Goal: Task Accomplishment & Management: Manage account settings

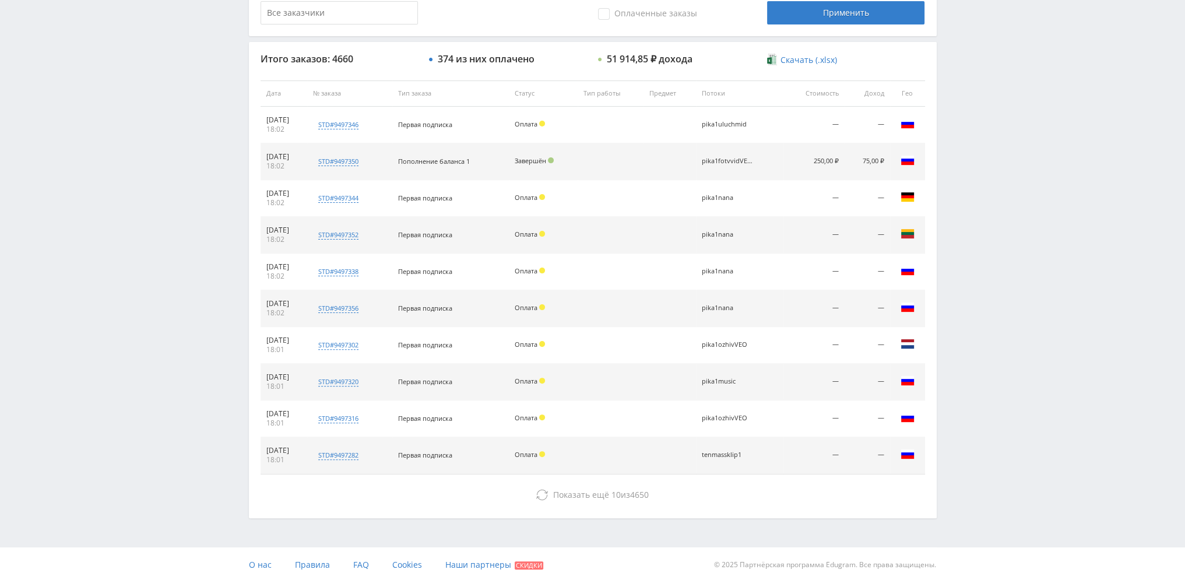
scroll to position [403, 0]
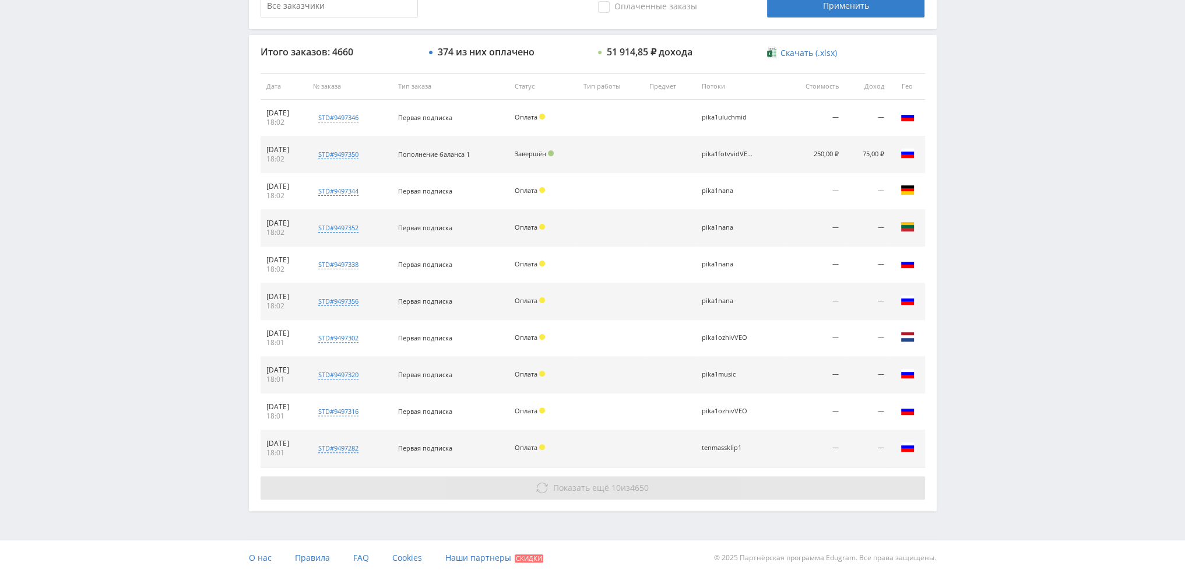
click at [615, 483] on span "10" at bounding box center [616, 487] width 9 height 11
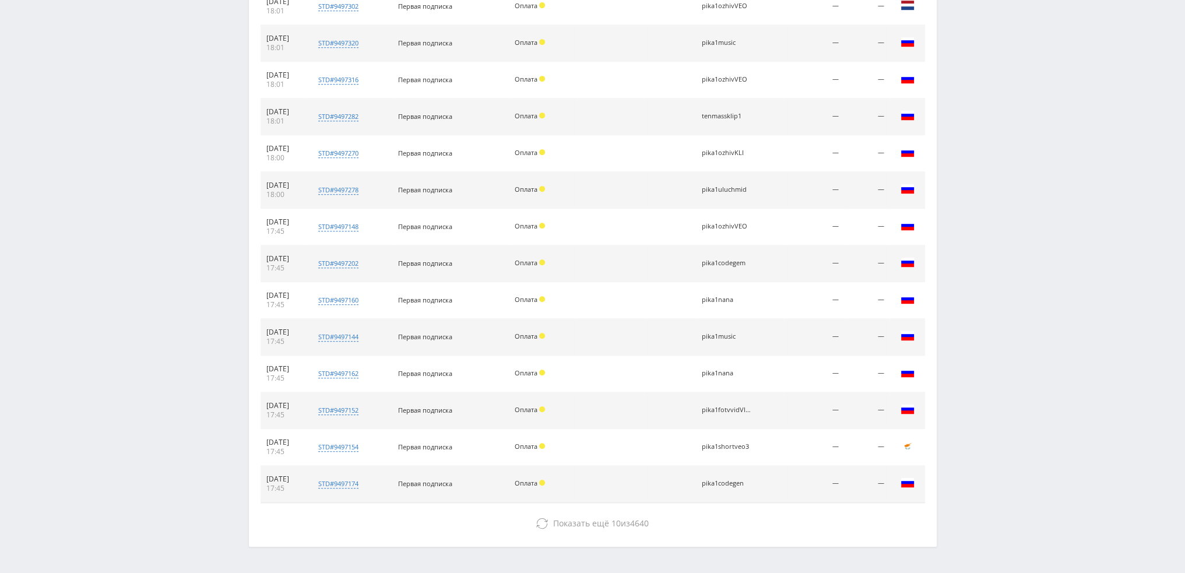
scroll to position [770, 0]
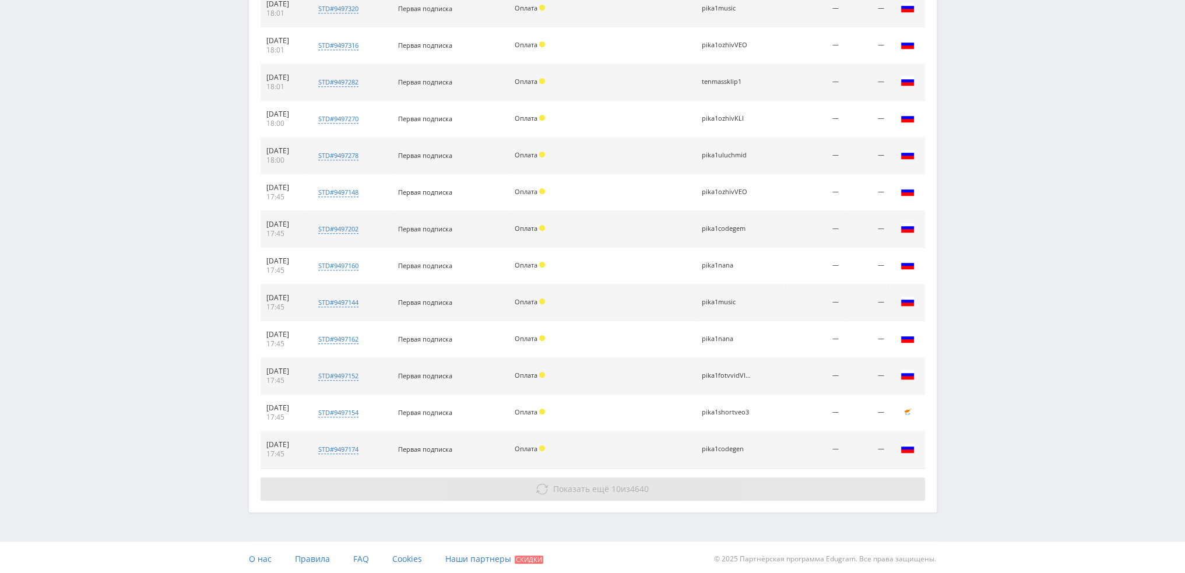
click at [595, 477] on button "Показать ещё 10 из 4640" at bounding box center [593, 488] width 665 height 23
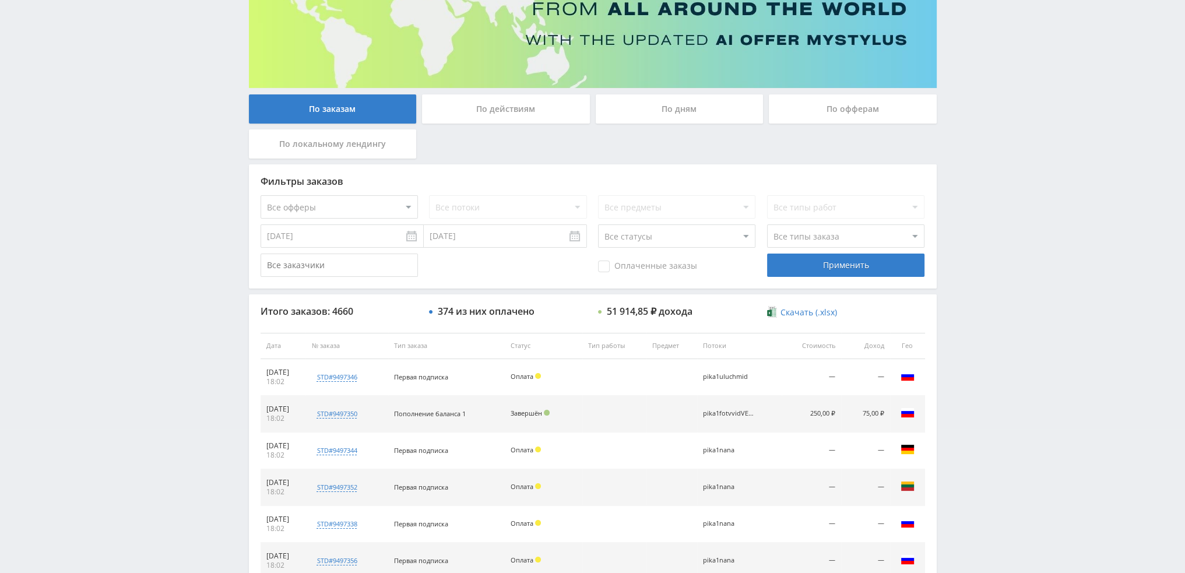
scroll to position [130, 0]
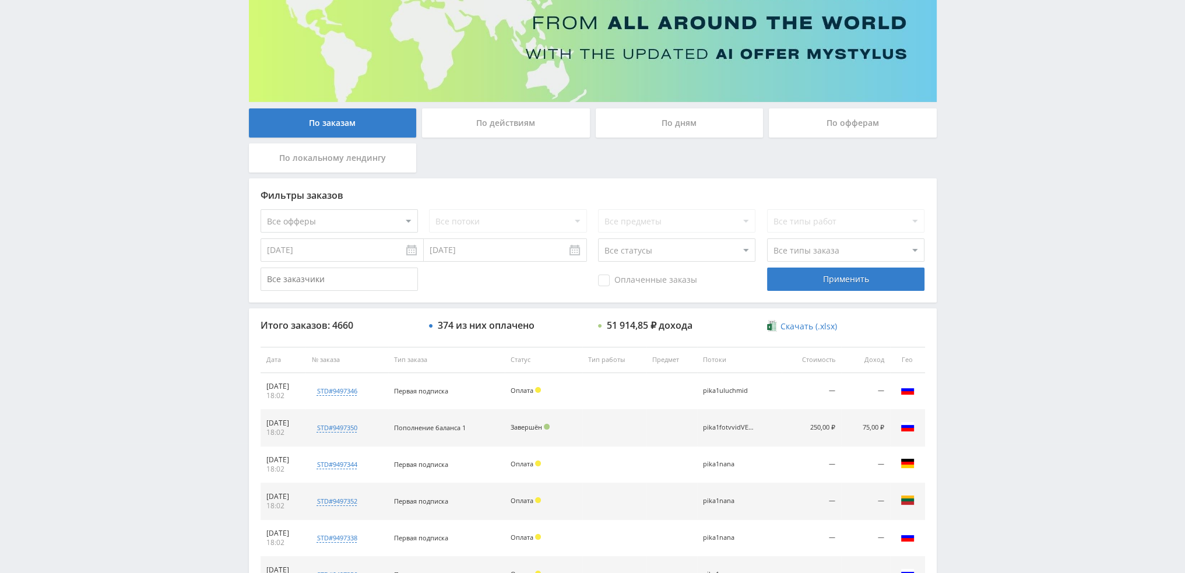
click at [665, 138] on div "По дням" at bounding box center [680, 125] width 174 height 35
click at [668, 125] on div "По дням" at bounding box center [680, 122] width 168 height 29
click at [0, 0] on input "По дням" at bounding box center [0, 0] width 0 height 0
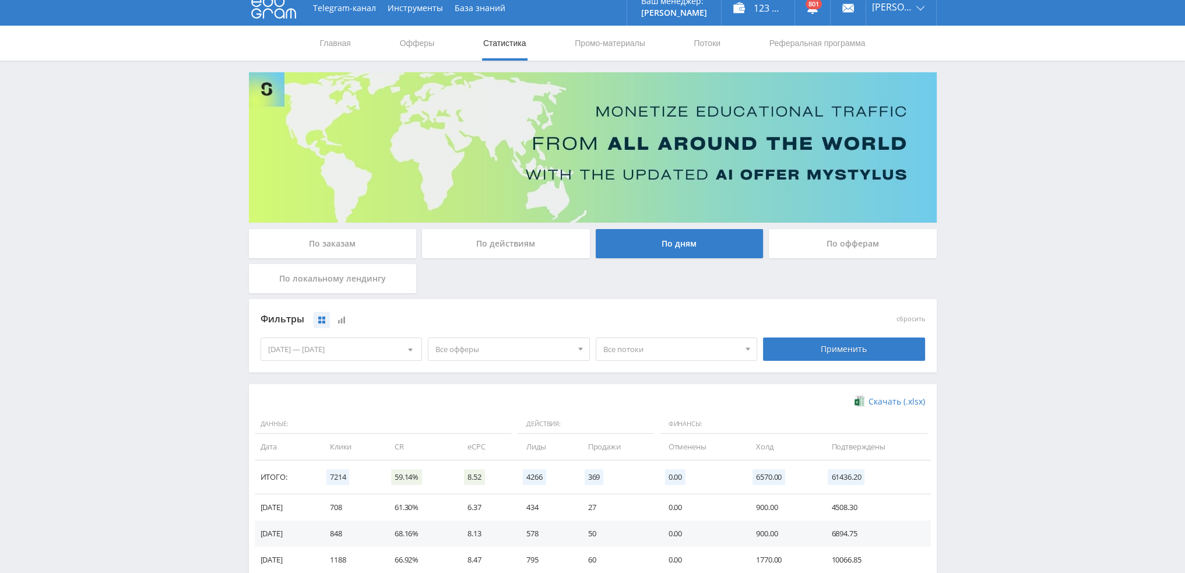
scroll to position [0, 0]
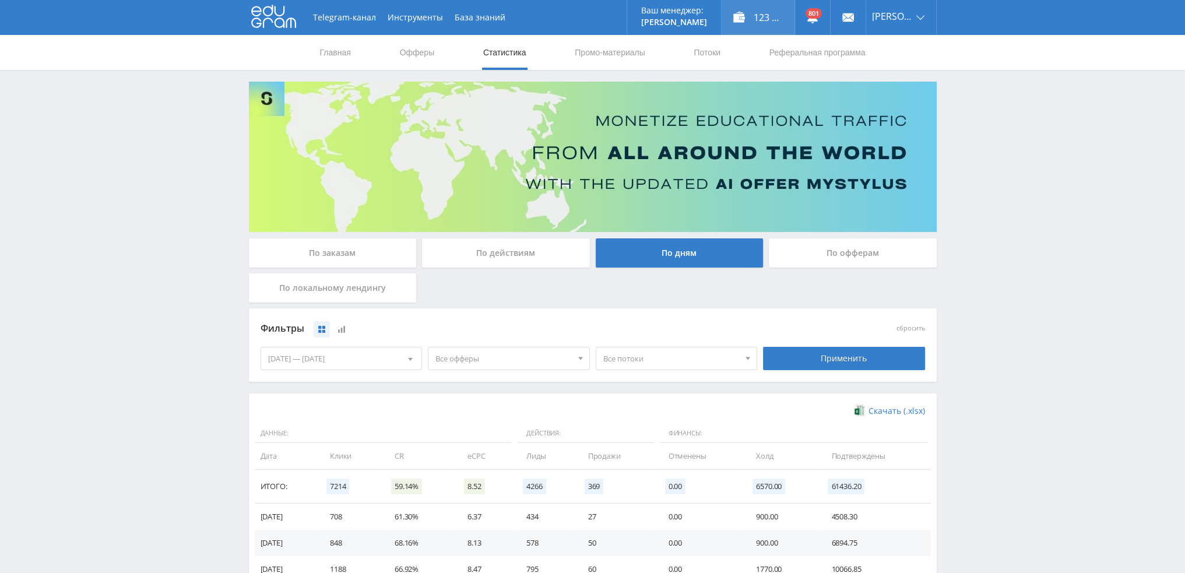
click at [777, 13] on div "123 086,00 ₽" at bounding box center [758, 17] width 73 height 35
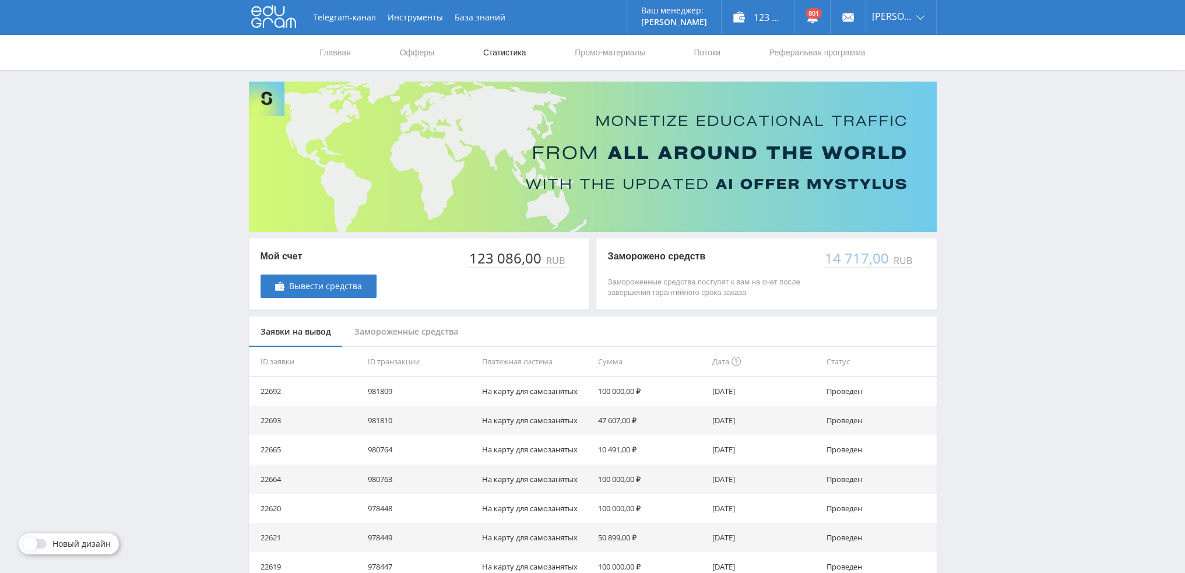
click at [515, 57] on link "Статистика" at bounding box center [504, 52] width 45 height 35
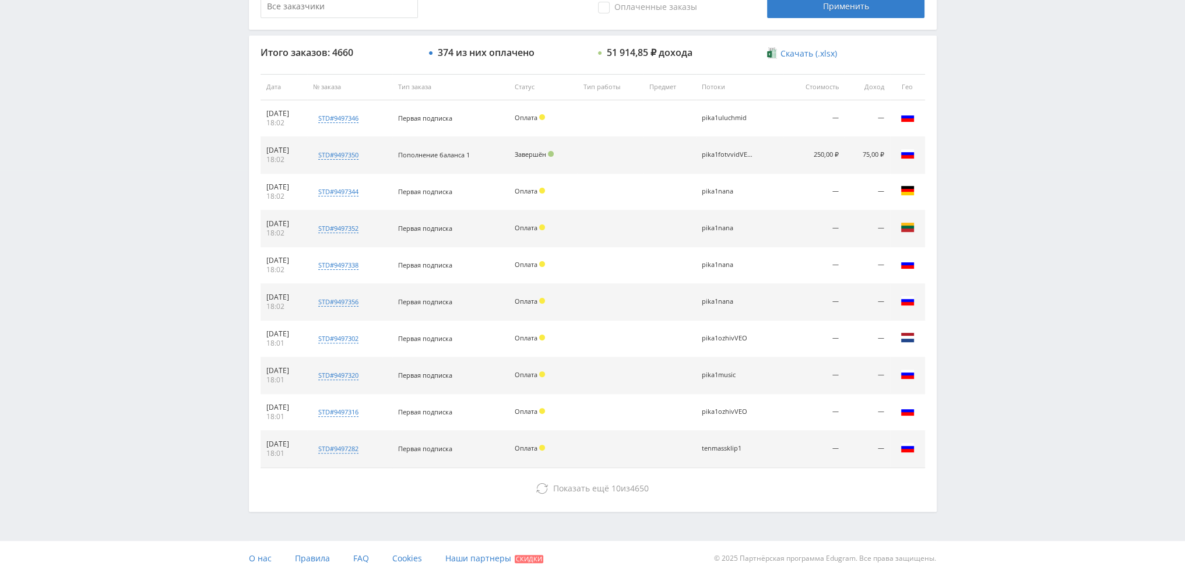
scroll to position [403, 0]
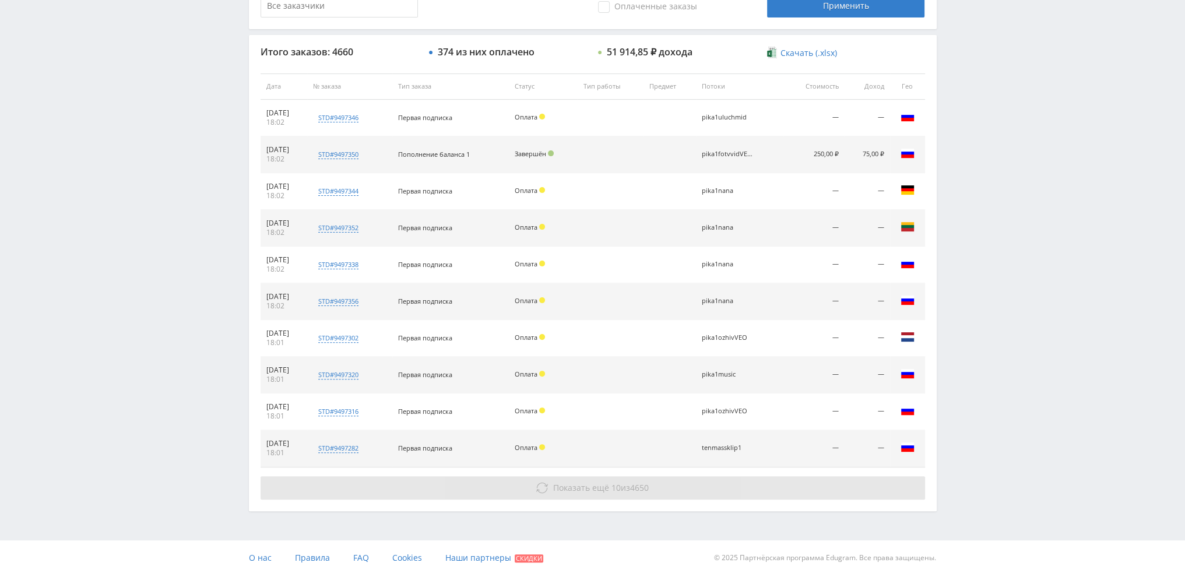
click at [623, 487] on span "Показать ещё 10 из 4650" at bounding box center [601, 487] width 96 height 11
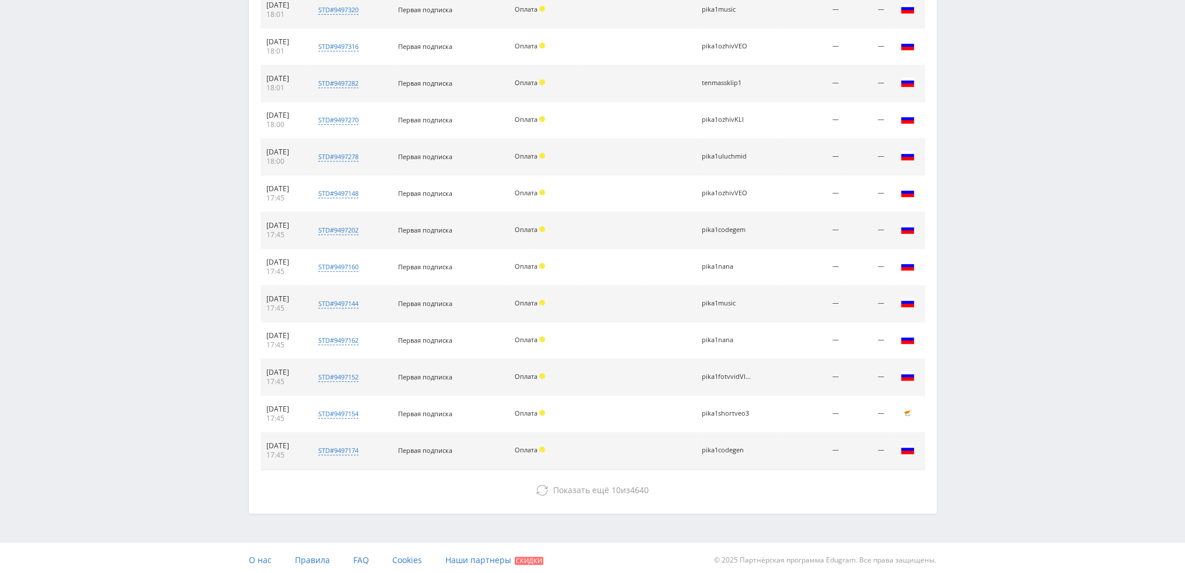
scroll to position [770, 0]
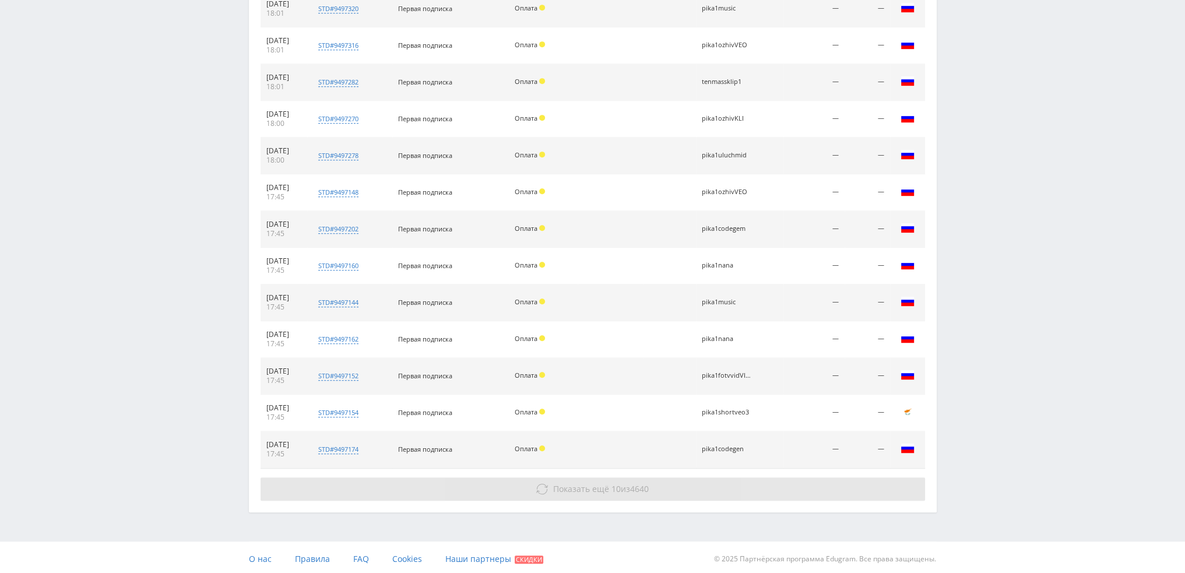
click at [646, 487] on span "4640" at bounding box center [639, 488] width 19 height 11
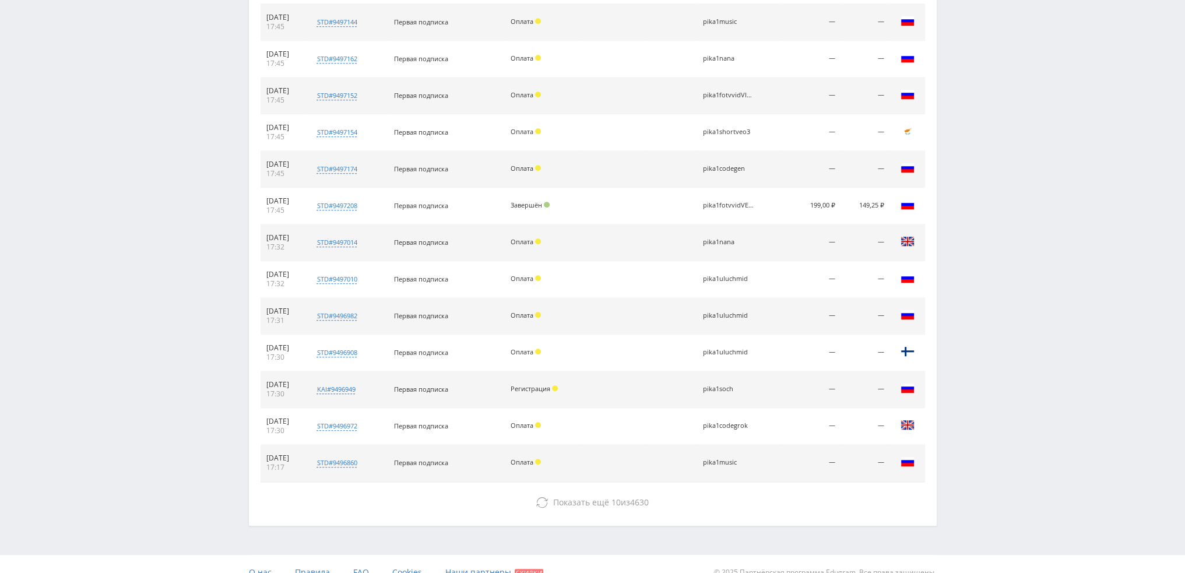
scroll to position [1063, 0]
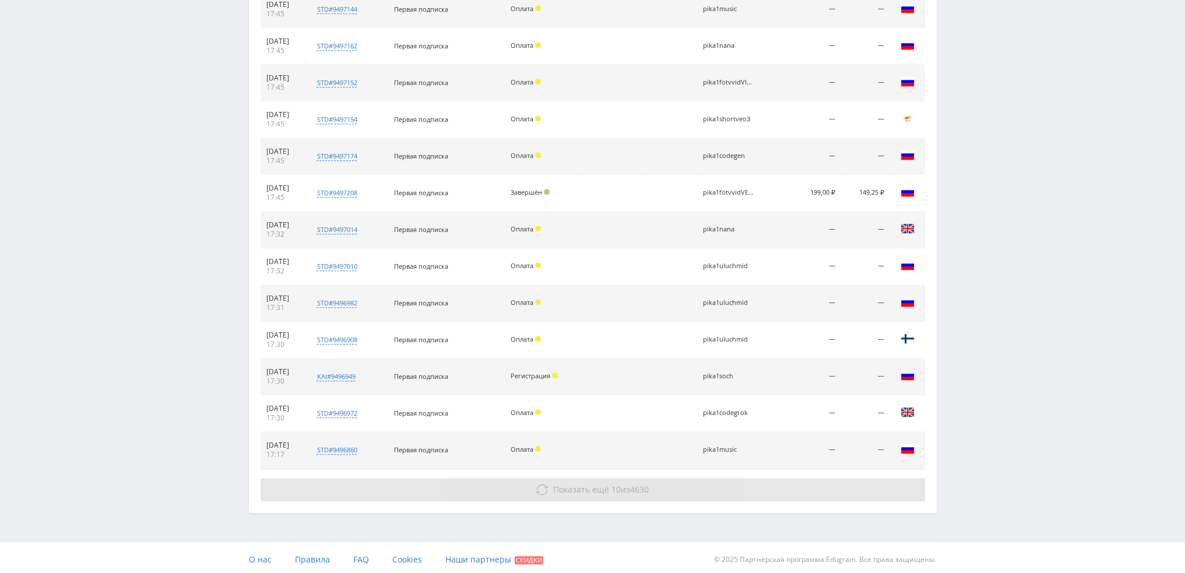
click at [721, 481] on button "Показать ещё 10 из 4630" at bounding box center [593, 489] width 665 height 23
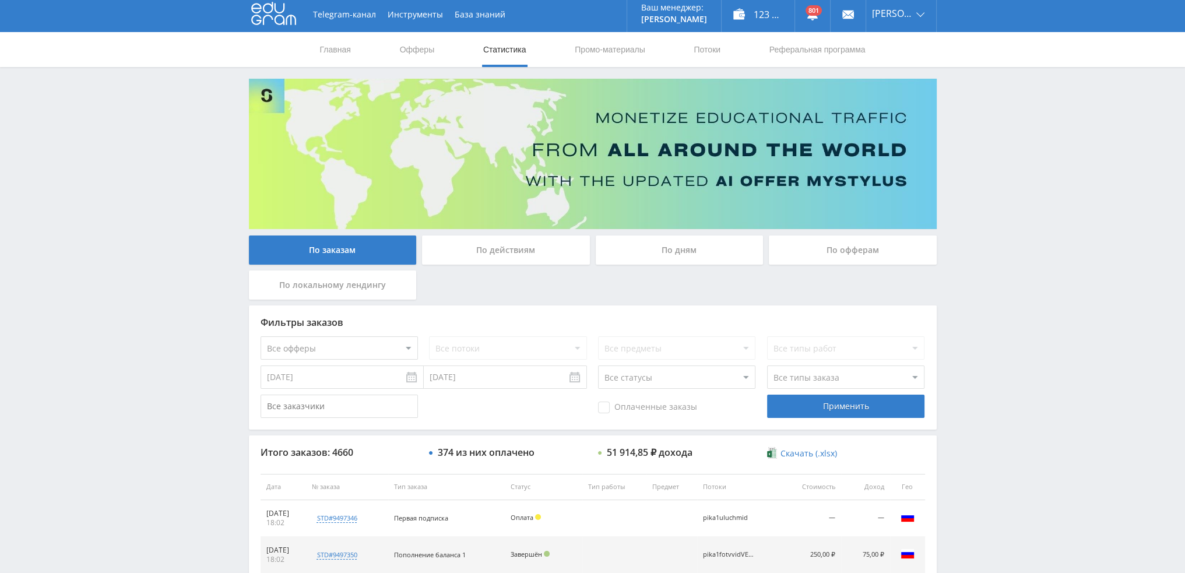
scroll to position [0, 0]
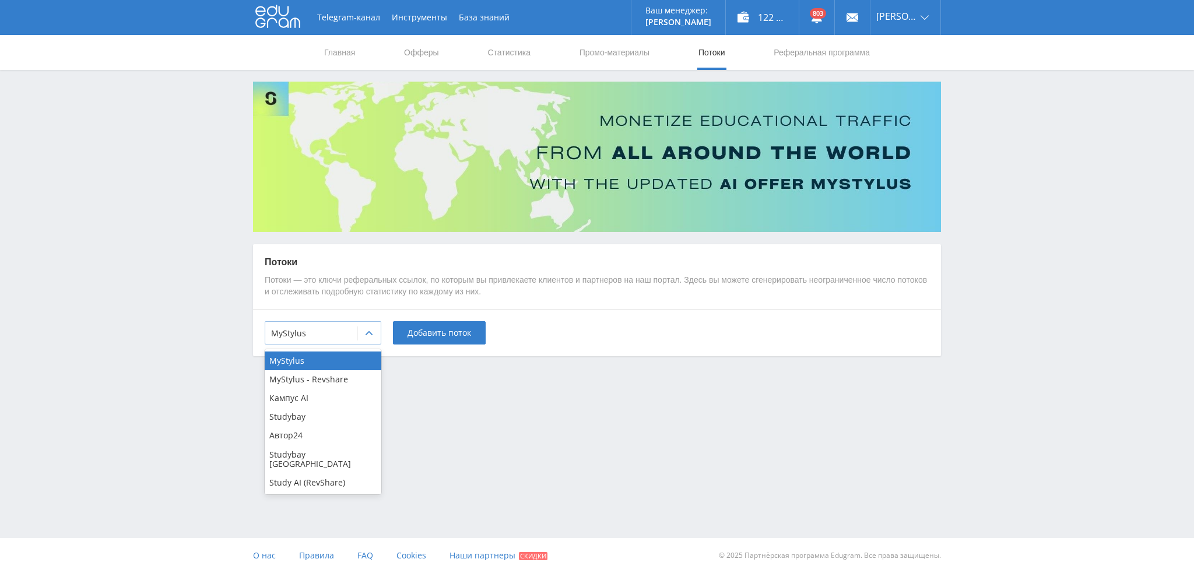
click at [338, 338] on div at bounding box center [311, 334] width 80 height 12
click at [313, 398] on div "Кампус AI" at bounding box center [323, 398] width 117 height 19
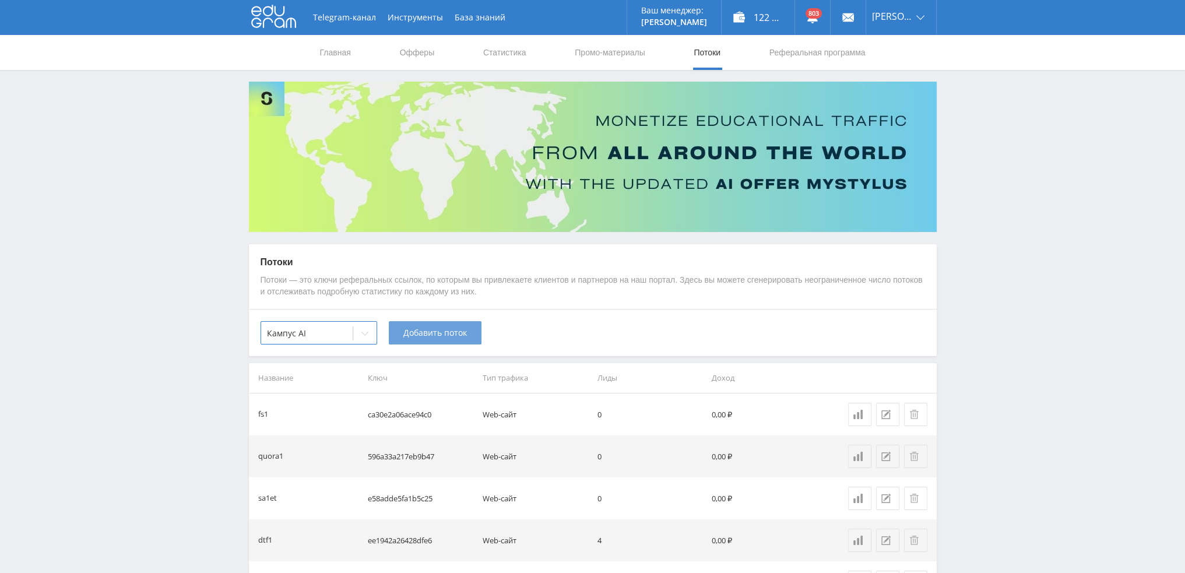
click at [427, 338] on span "Добавить поток" at bounding box center [435, 332] width 64 height 9
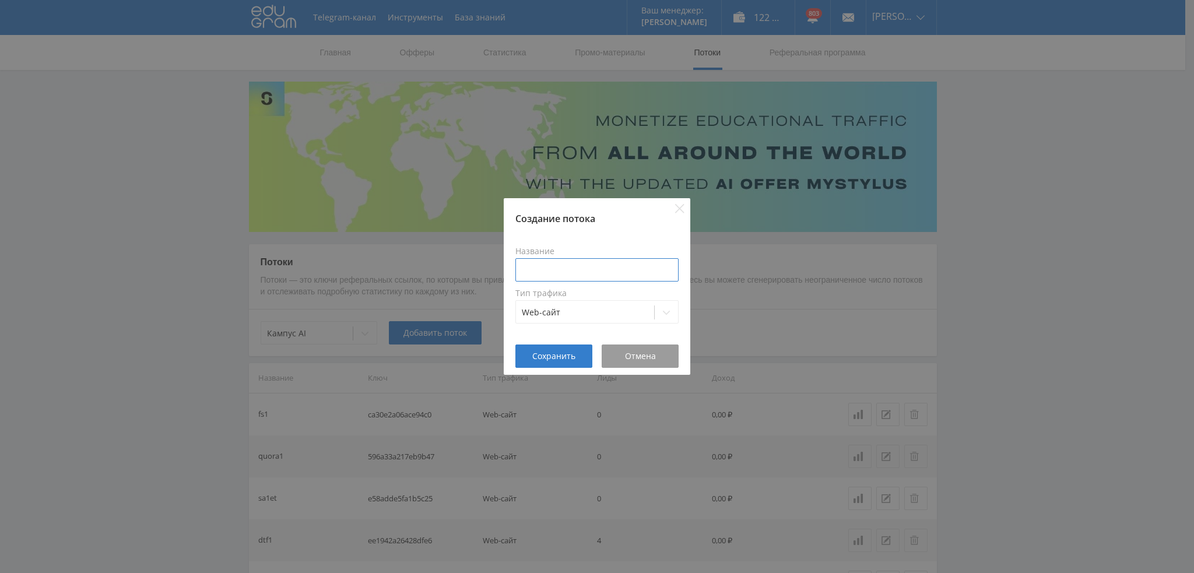
click at [607, 263] on input at bounding box center [596, 269] width 163 height 23
type input "в"
type input "pika1kamp"
click at [556, 352] on span "Сохранить" at bounding box center [553, 356] width 43 height 9
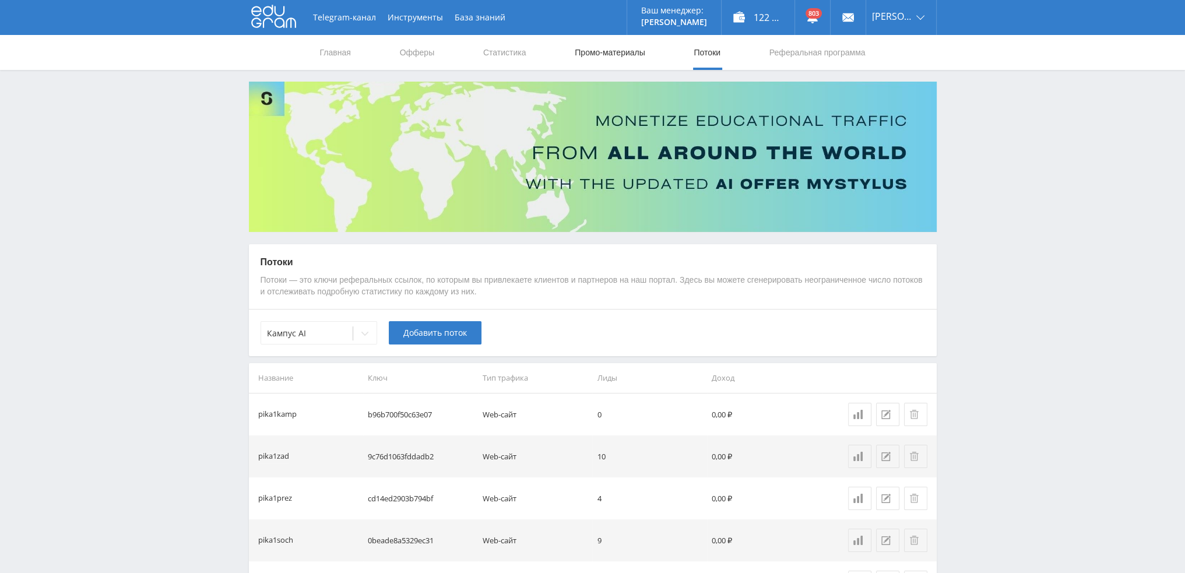
click at [609, 57] on link "Промо-материалы" at bounding box center [610, 52] width 72 height 35
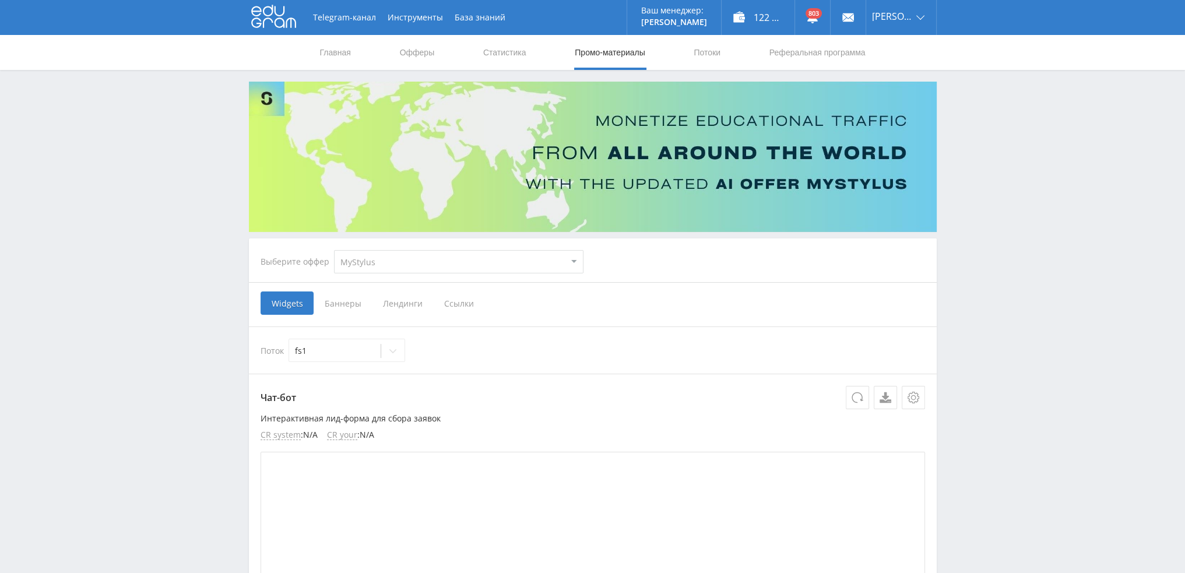
click at [456, 307] on span "Ссылки" at bounding box center [459, 303] width 52 height 23
click at [0, 0] on input "Ссылки" at bounding box center [0, 0] width 0 height 0
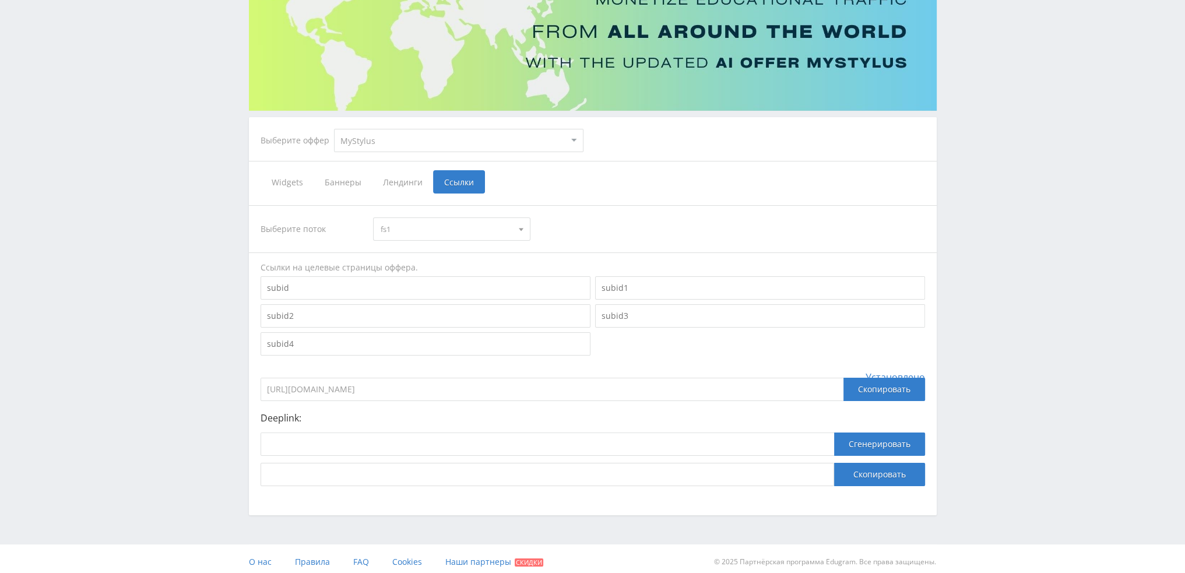
scroll to position [127, 0]
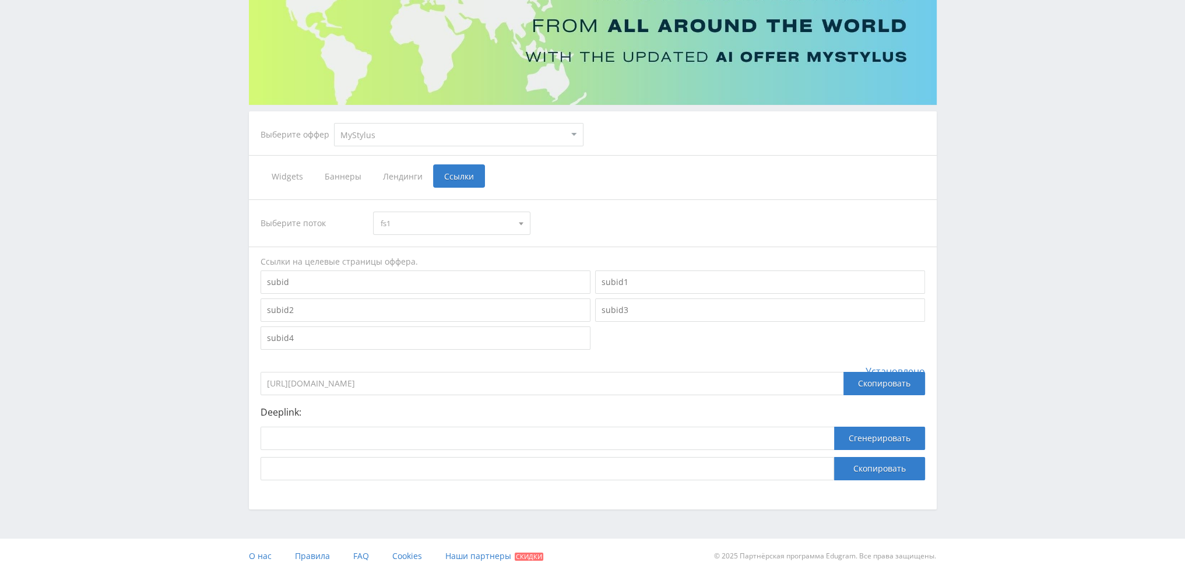
click at [380, 139] on select "MyStylus MyStylus - Revshare Кампус AI Studybay Автор24 Studybay Brazil Study A…" at bounding box center [459, 134] width 250 height 23
select select "340"
click at [334, 123] on select "MyStylus MyStylus - Revshare Кампус AI Studybay Автор24 Studybay Brazil Study A…" at bounding box center [459, 134] width 250 height 23
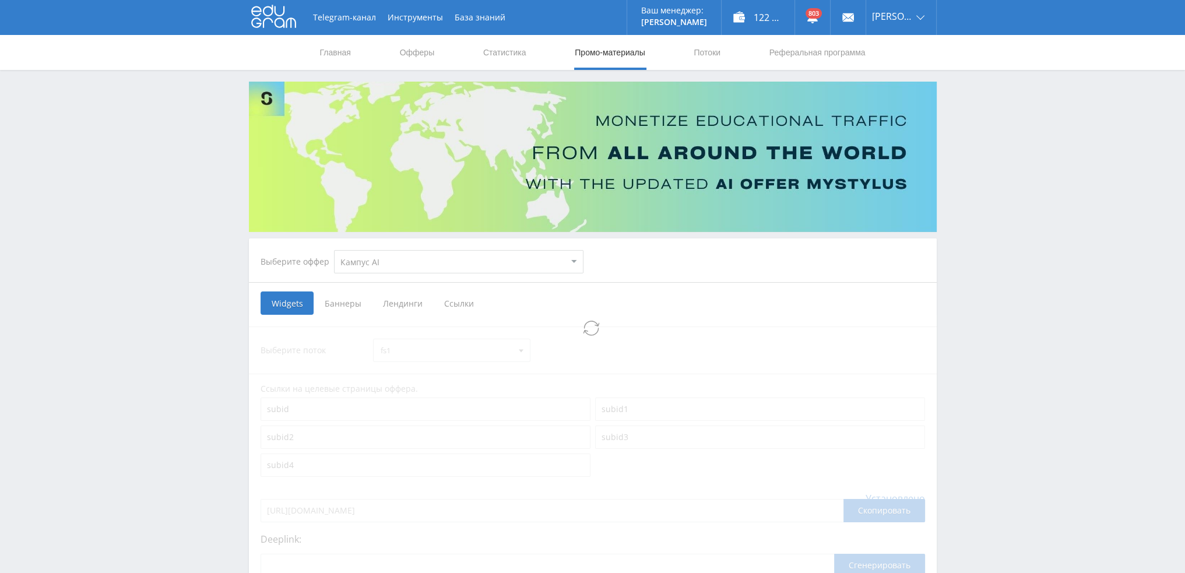
select select "340"
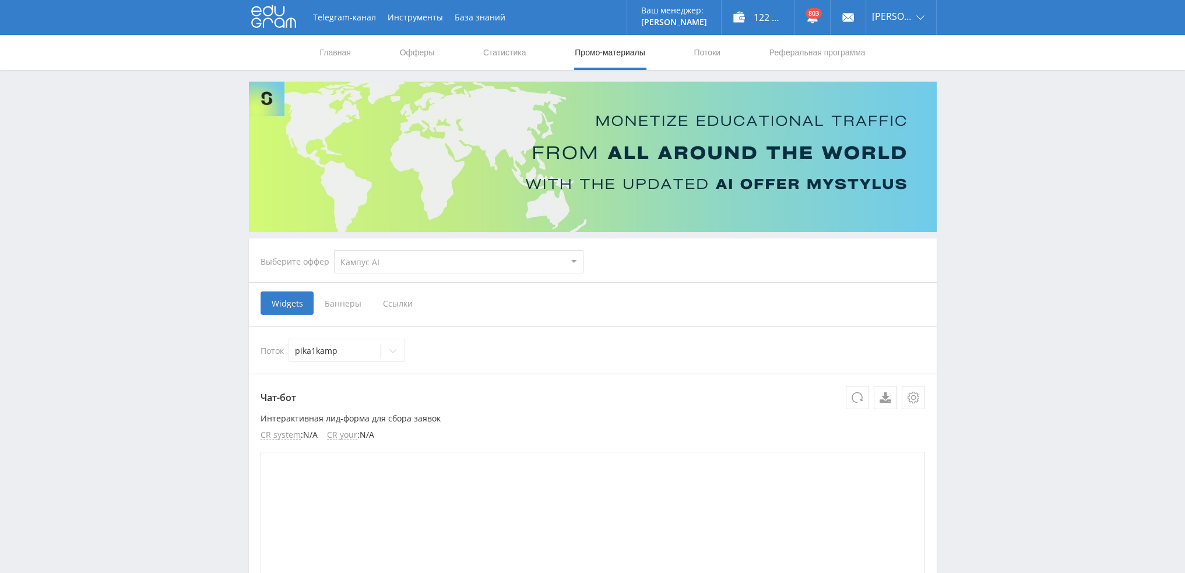
click at [397, 307] on span "Ссылки" at bounding box center [398, 303] width 52 height 23
click at [0, 0] on input "Ссылки" at bounding box center [0, 0] width 0 height 0
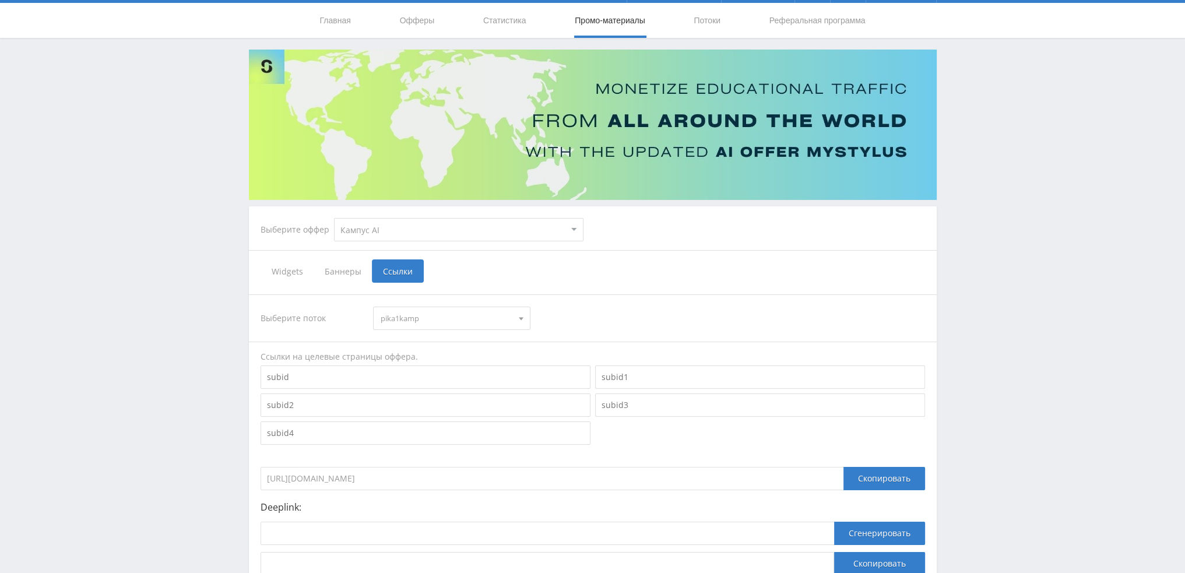
scroll to position [127, 0]
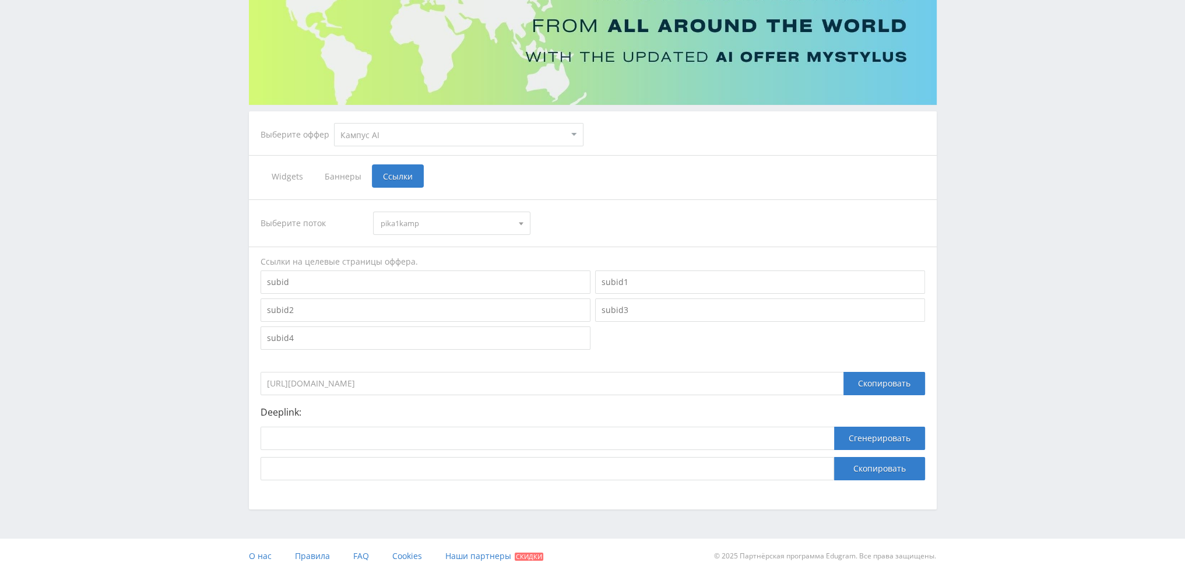
drag, startPoint x: 460, startPoint y: 385, endPoint x: 196, endPoint y: 385, distance: 263.5
click at [197, 385] on div "Telegram-канал Инструменты База знаний Ваш менеджер: Valeria Valeria Online @va…" at bounding box center [592, 223] width 1185 height 701
click at [337, 442] on input at bounding box center [548, 438] width 574 height 23
paste input "https://kampus.ai/ecosystem/task-solver/"
type input "https://kampus.ai/ecosystem/task-solver/"
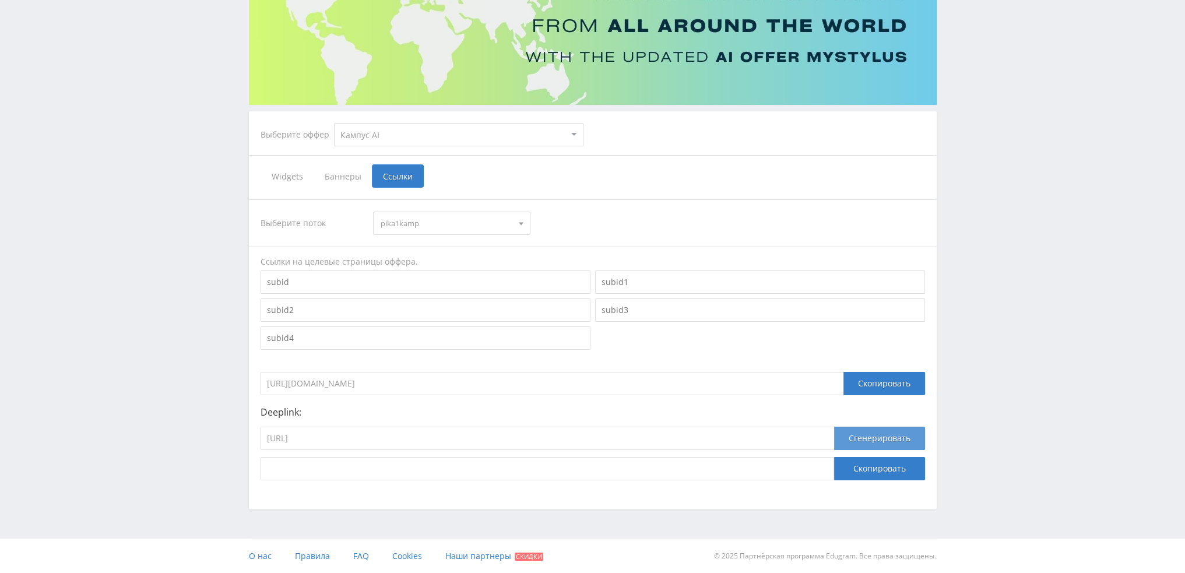
click at [886, 437] on button "Сгенерировать" at bounding box center [879, 438] width 91 height 23
click at [873, 463] on button "Скопировать" at bounding box center [879, 468] width 91 height 23
drag, startPoint x: 437, startPoint y: 438, endPoint x: 335, endPoint y: 443, distance: 101.6
click at [335, 443] on input "https://kampus.ai/ecosystem/task-solver/" at bounding box center [548, 438] width 574 height 23
type input "https://kampus.ai/"
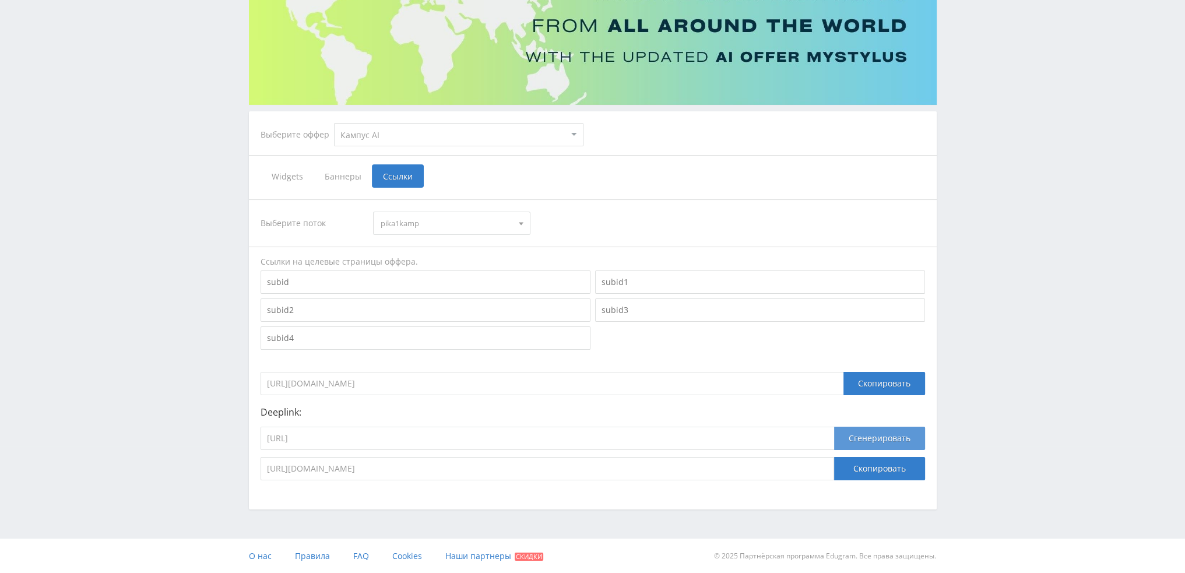
click at [878, 440] on button "Сгенерировать" at bounding box center [879, 438] width 91 height 23
drag, startPoint x: 588, startPoint y: 468, endPoint x: 139, endPoint y: 471, distance: 448.4
click at [141, 473] on div "Telegram-канал Инструменты База знаний Ваш менеджер: Valeria Valeria Online @va…" at bounding box center [592, 223] width 1185 height 701
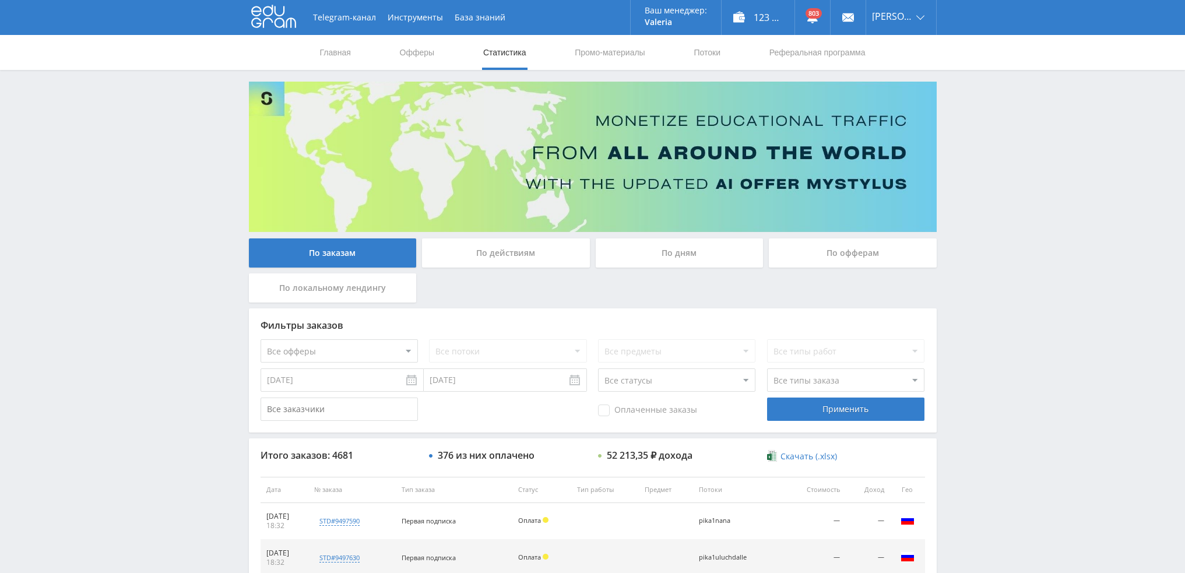
scroll to position [403, 0]
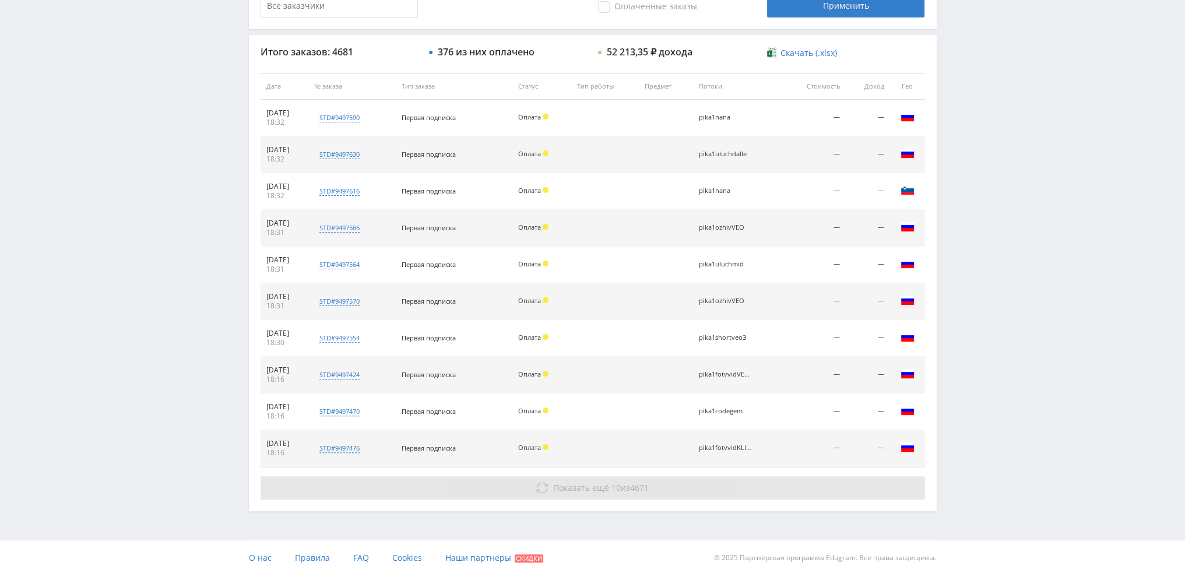
click at [602, 491] on span "Показать ещё" at bounding box center [581, 487] width 56 height 11
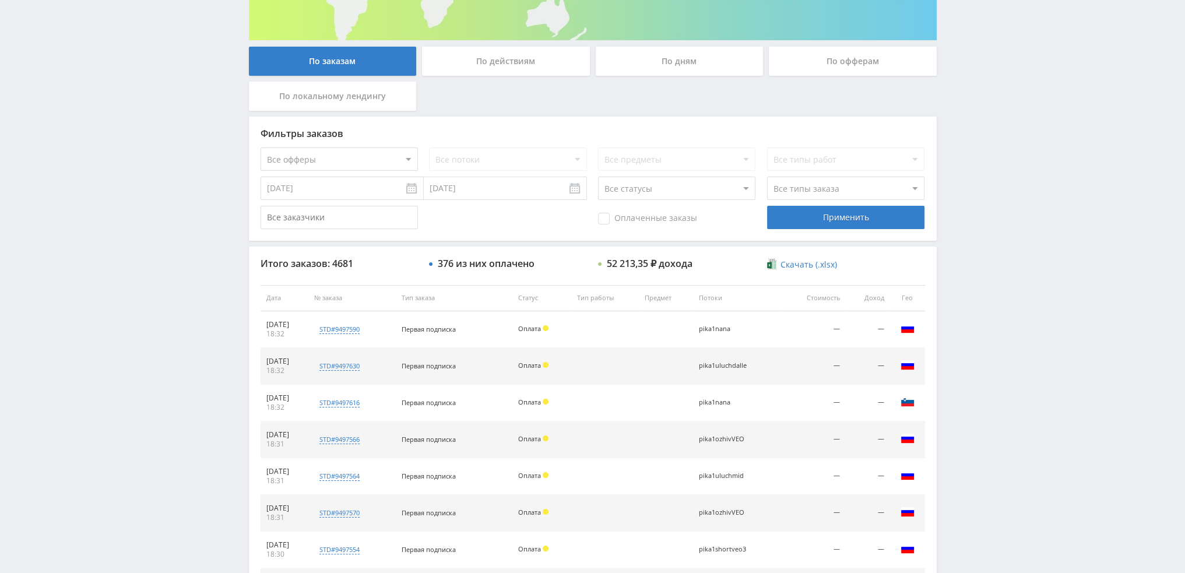
scroll to position [19, 0]
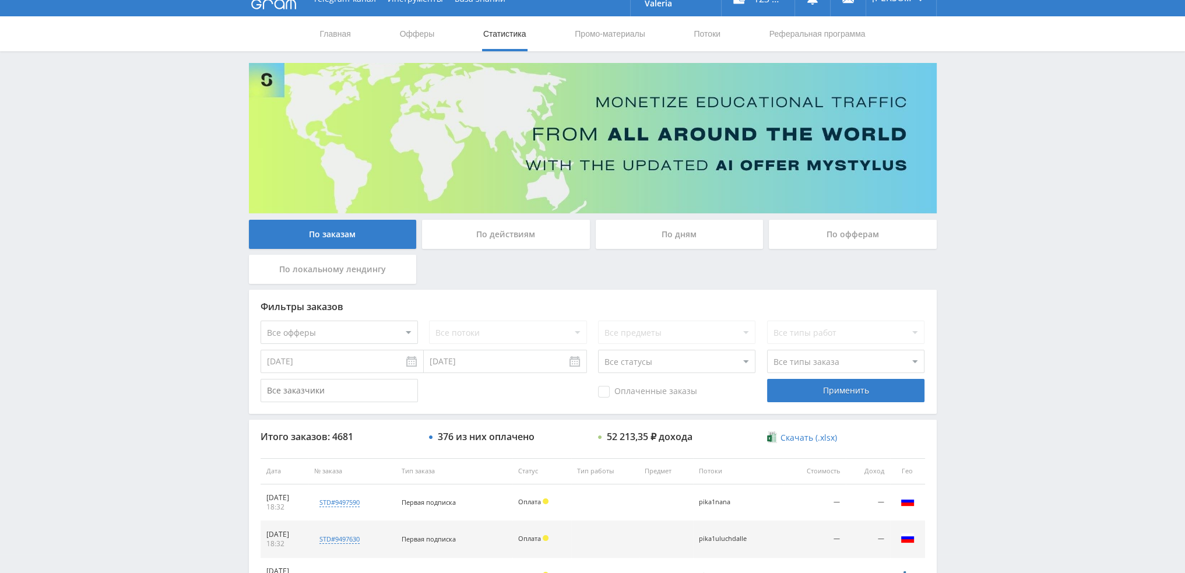
click at [655, 247] on div "По дням" at bounding box center [680, 234] width 168 height 29
click at [0, 0] on input "По дням" at bounding box center [0, 0] width 0 height 0
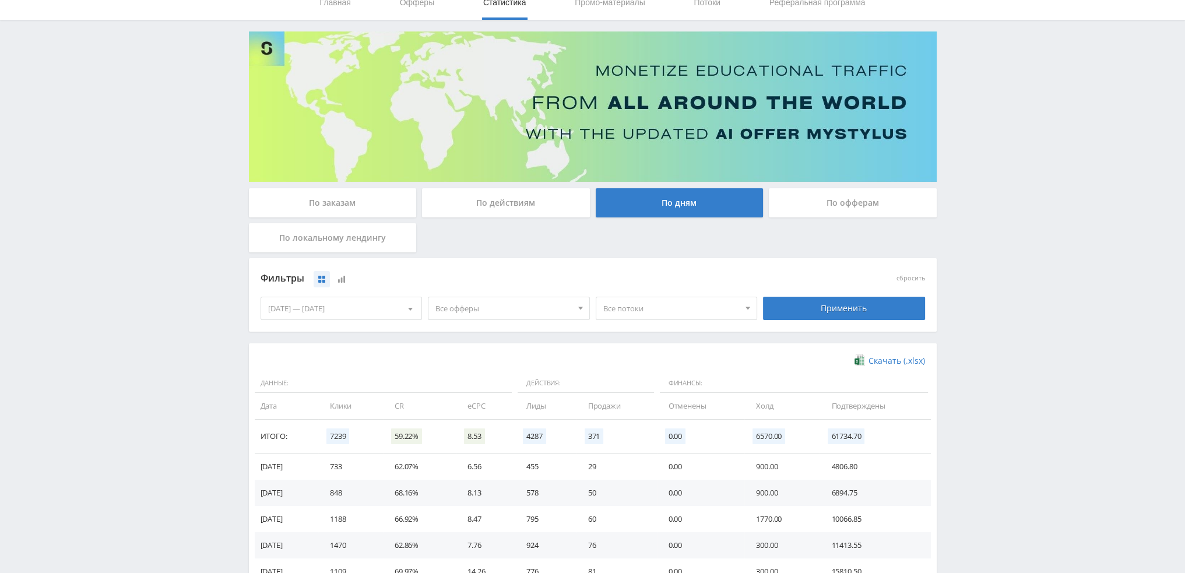
scroll to position [189, 0]
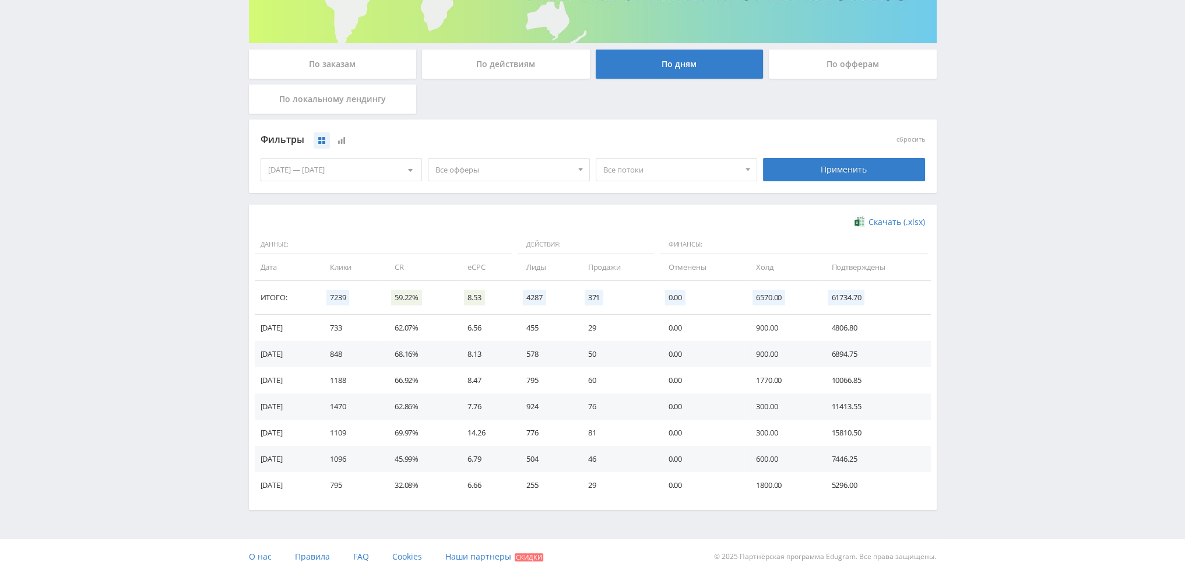
click at [404, 166] on div at bounding box center [410, 170] width 22 height 22
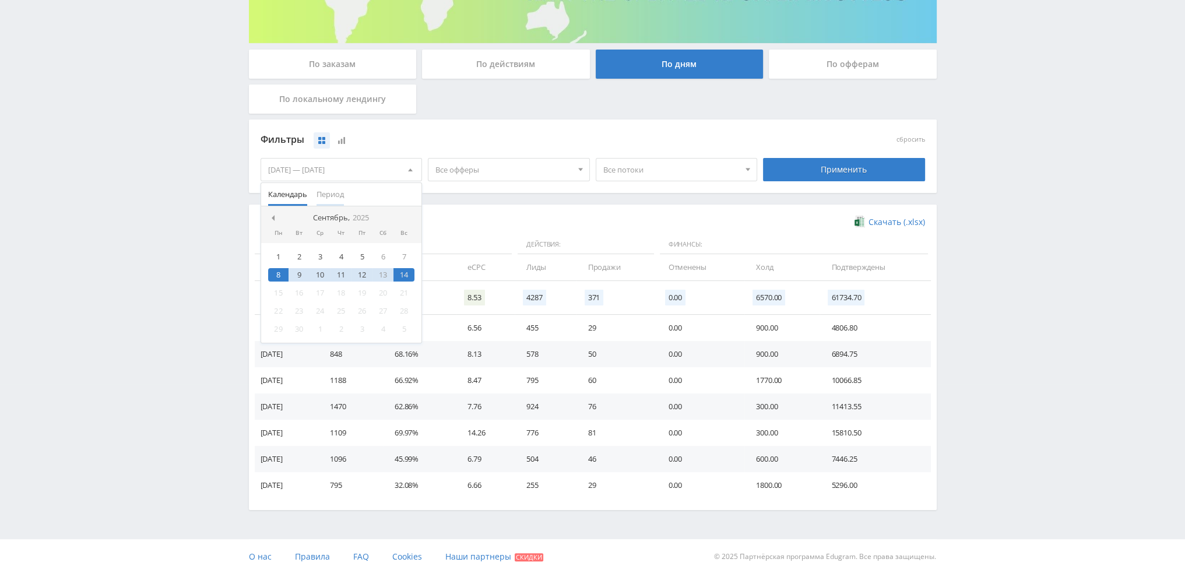
click at [331, 193] on span "Период" at bounding box center [330, 194] width 27 height 23
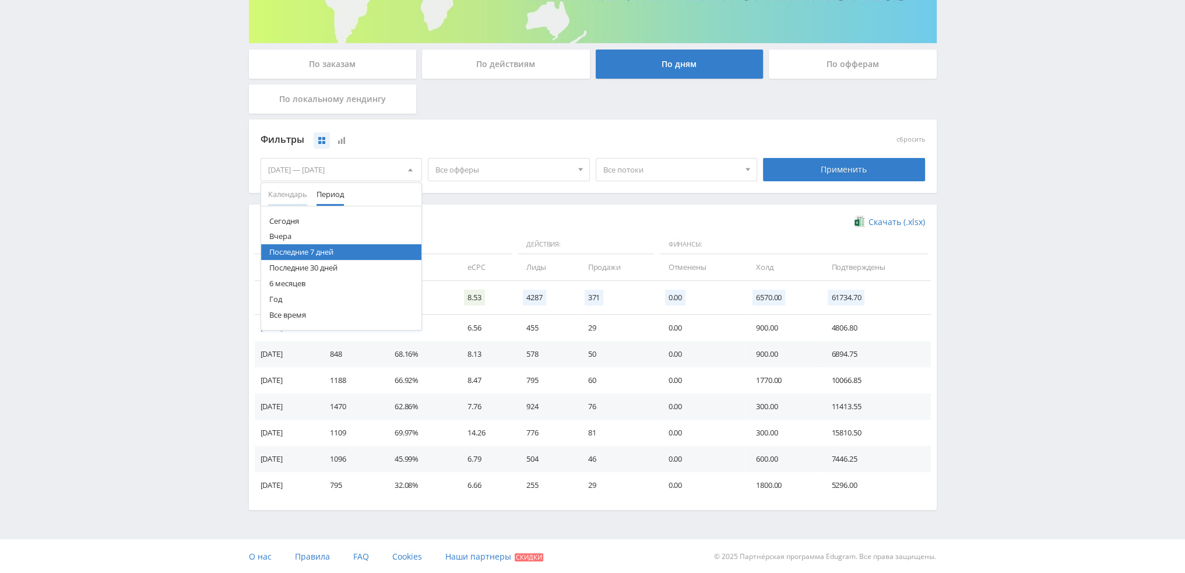
click at [294, 195] on span "Календарь" at bounding box center [287, 194] width 39 height 23
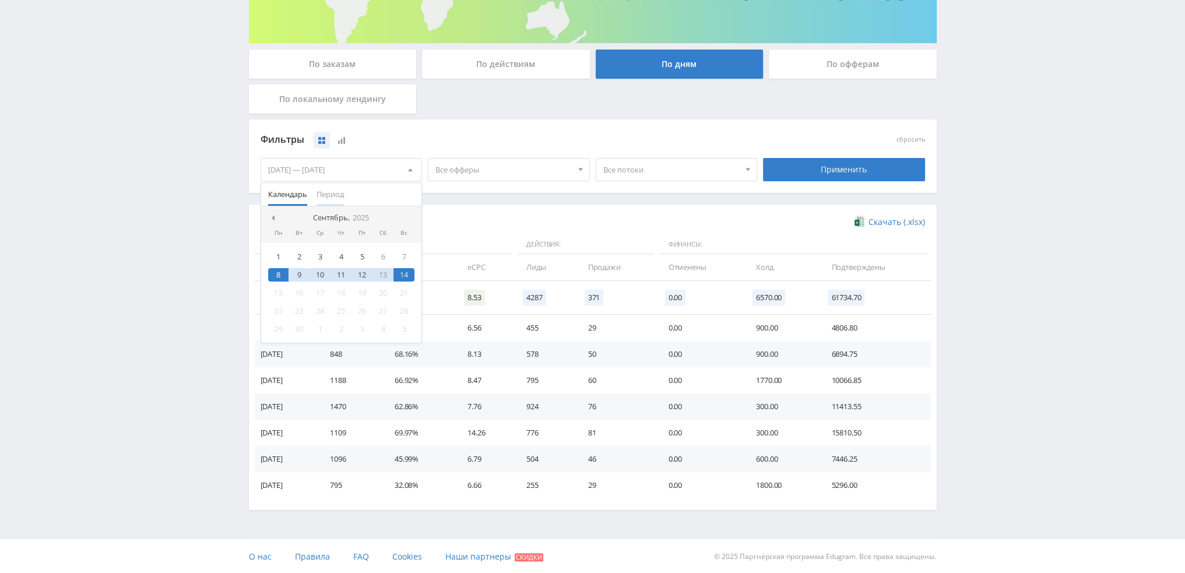
click at [345, 197] on button "Период" at bounding box center [330, 194] width 37 height 23
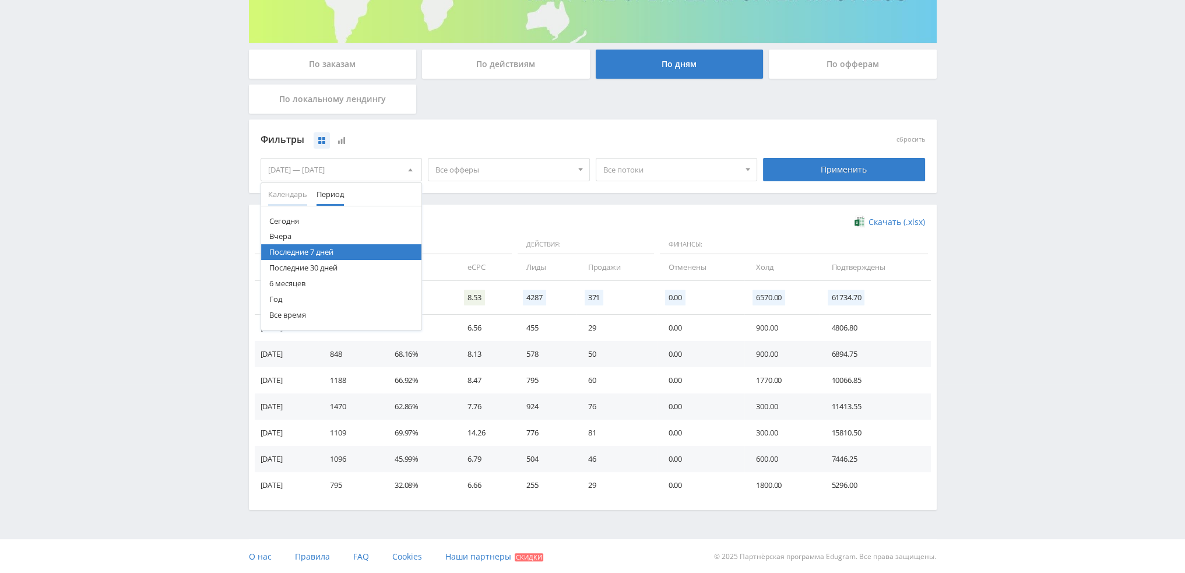
click at [282, 182] on div "Календарь Период Сентябрь, 2025 Пн Вт Ср Чт Пт Сб Вс 1 2 3 4 5 6 7 8 9 10 11 12…" at bounding box center [342, 256] width 162 height 149
click at [282, 195] on span "Календарь" at bounding box center [287, 194] width 39 height 23
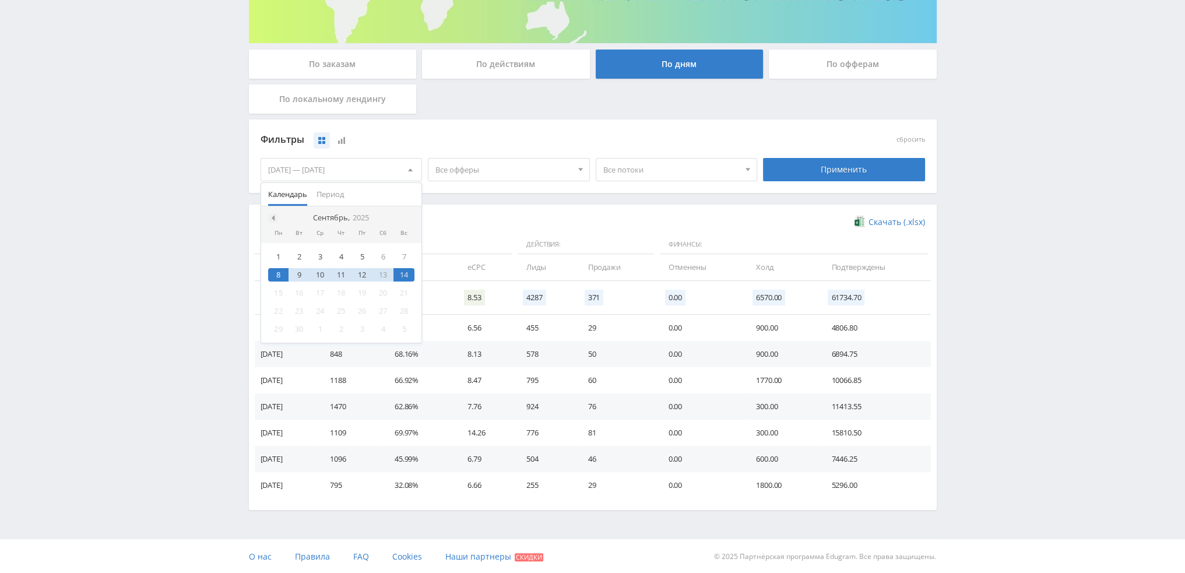
click at [272, 216] on span at bounding box center [272, 218] width 6 height 6
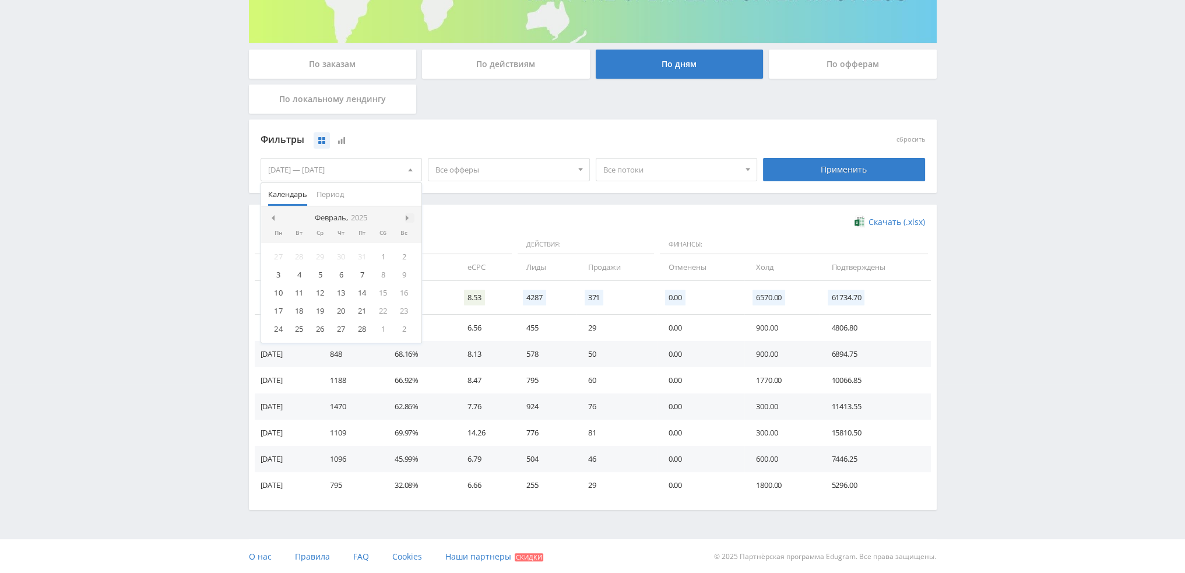
click at [409, 220] on div at bounding box center [409, 217] width 9 height 9
click at [387, 258] on div "1" at bounding box center [383, 256] width 21 height 13
click at [404, 215] on nav "Март, 2025" at bounding box center [341, 217] width 161 height 23
click at [409, 216] on span at bounding box center [409, 218] width 6 height 6
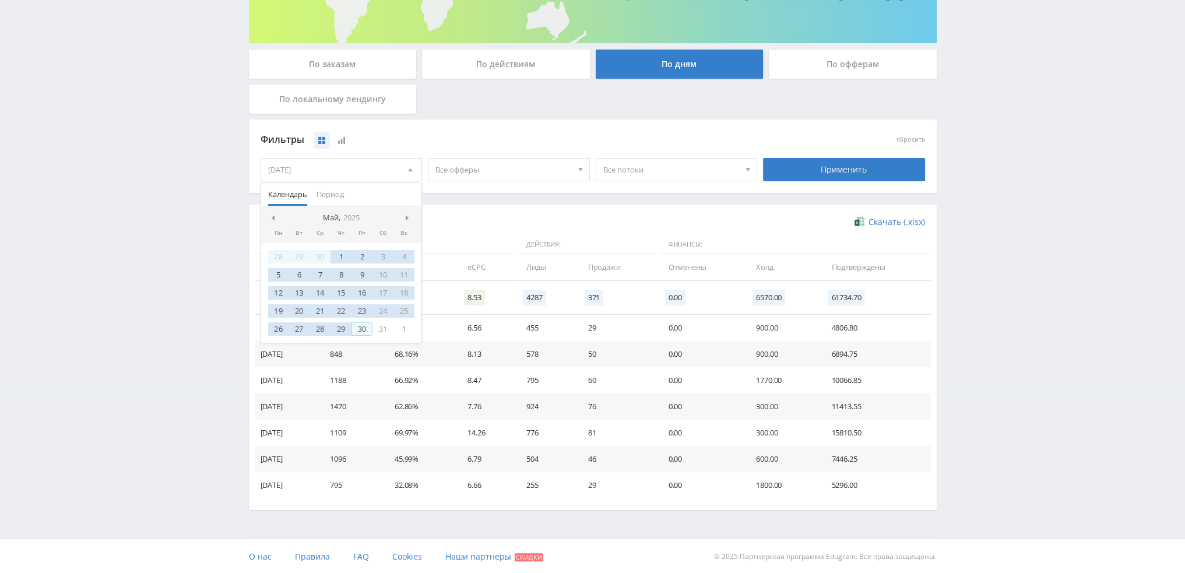
click at [363, 327] on div "30" at bounding box center [362, 328] width 21 height 13
click at [848, 171] on div "Применить" at bounding box center [844, 169] width 162 height 23
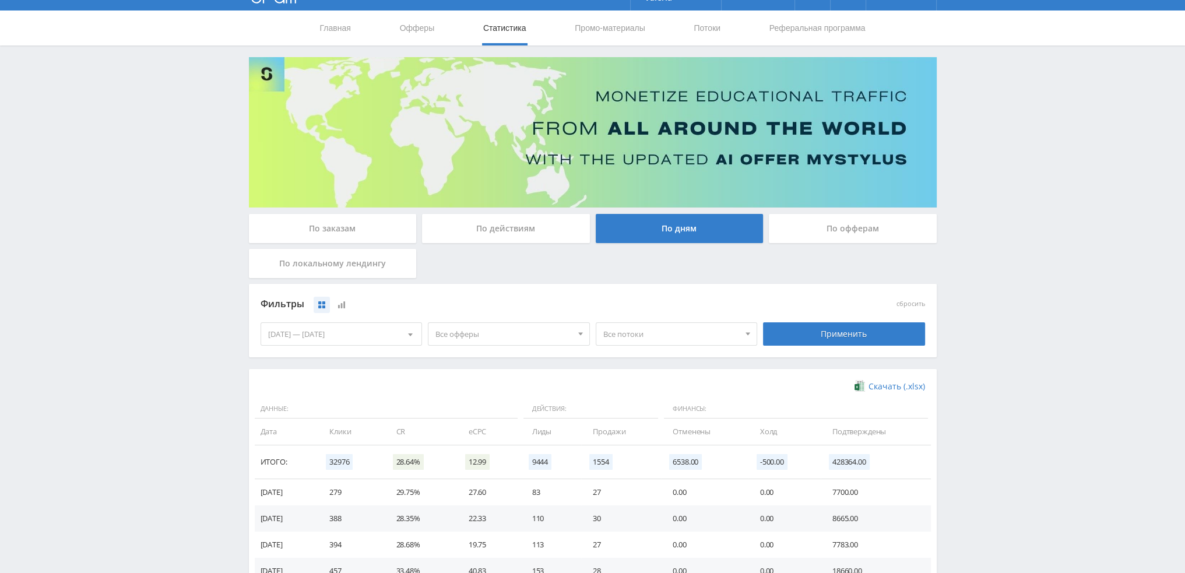
scroll to position [0, 0]
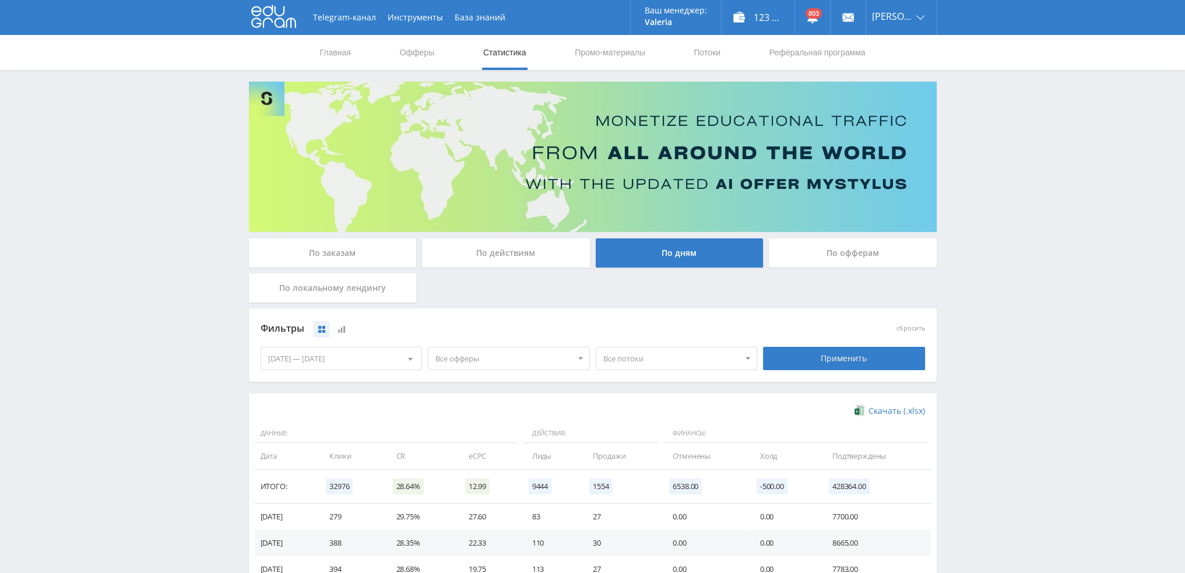
click at [506, 358] on span "Все офферы" at bounding box center [504, 358] width 136 height 22
click at [468, 462] on button "Автор24" at bounding box center [509, 462] width 161 height 16
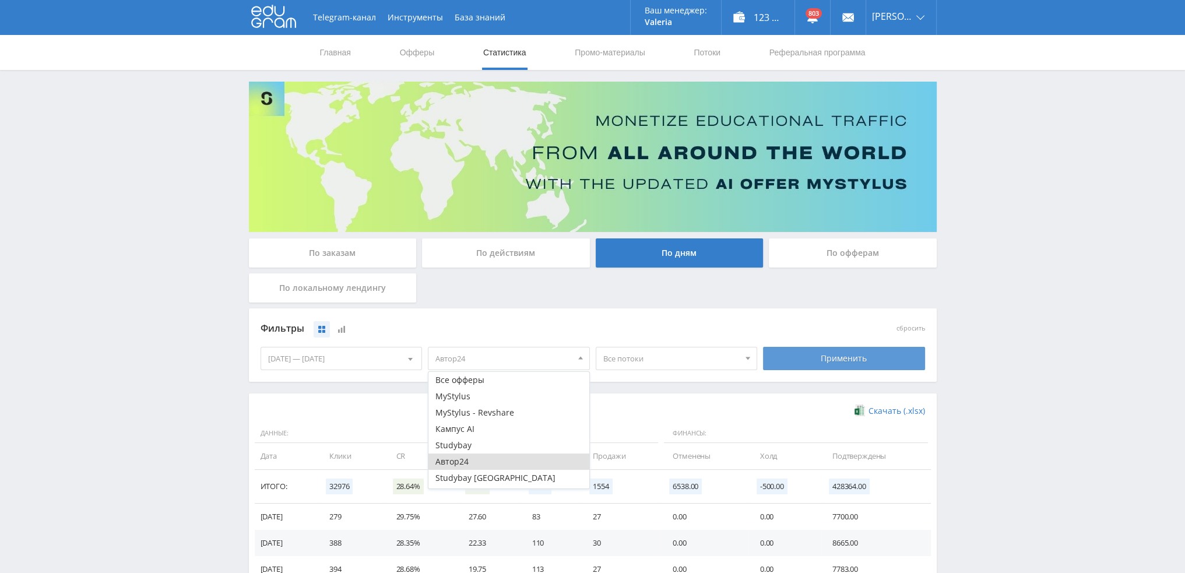
click at [851, 363] on div "Применить" at bounding box center [844, 358] width 162 height 23
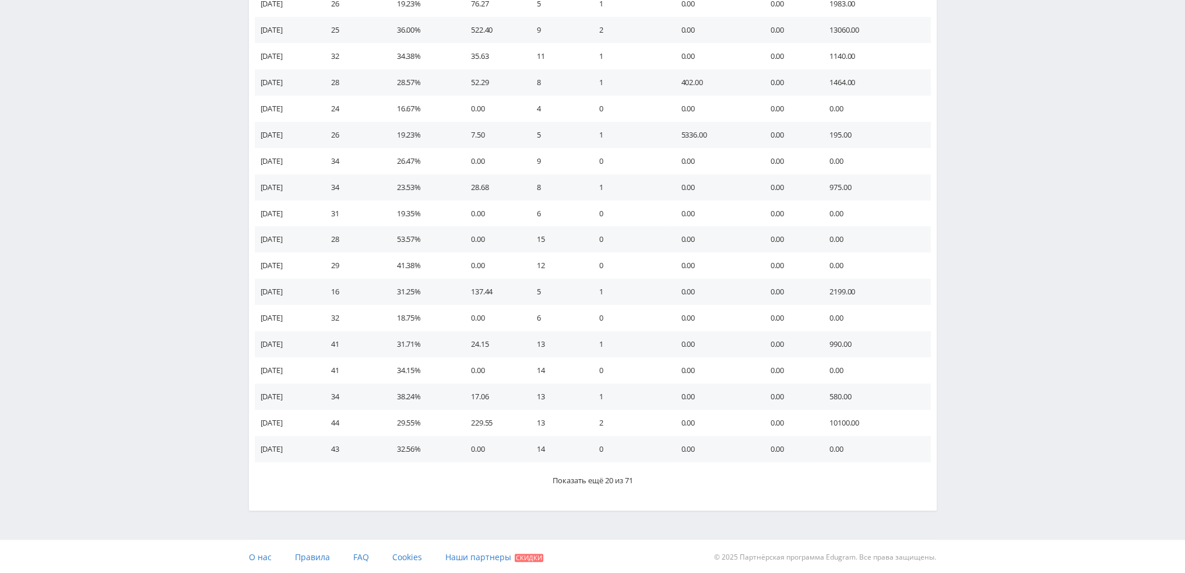
scroll to position [567, 0]
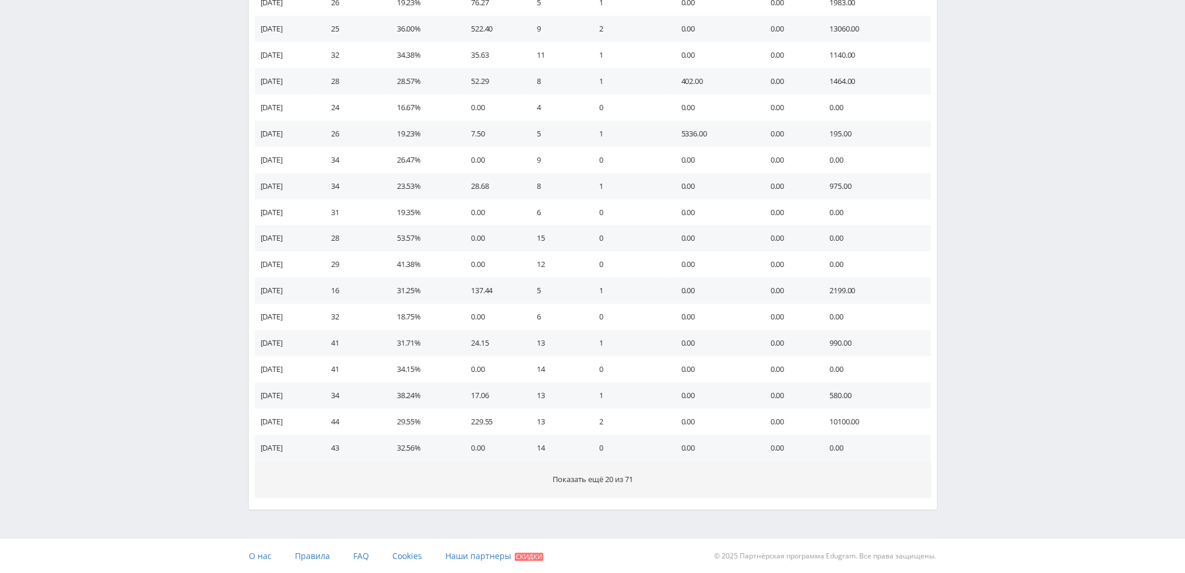
click at [676, 476] on button "Показать ещё 20 из 71" at bounding box center [593, 479] width 676 height 37
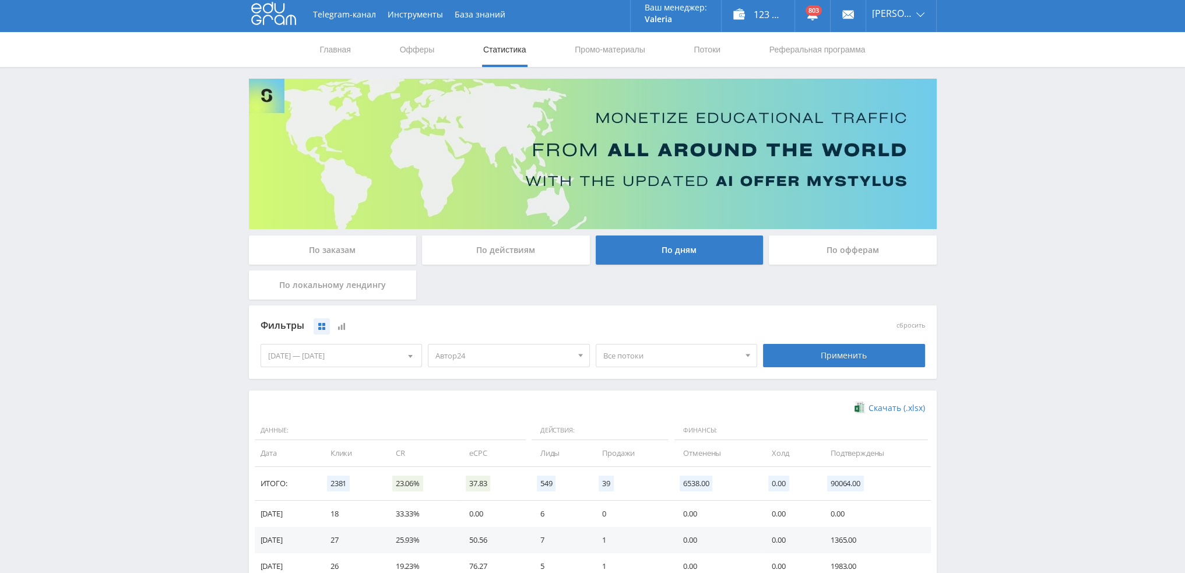
scroll to position [0, 0]
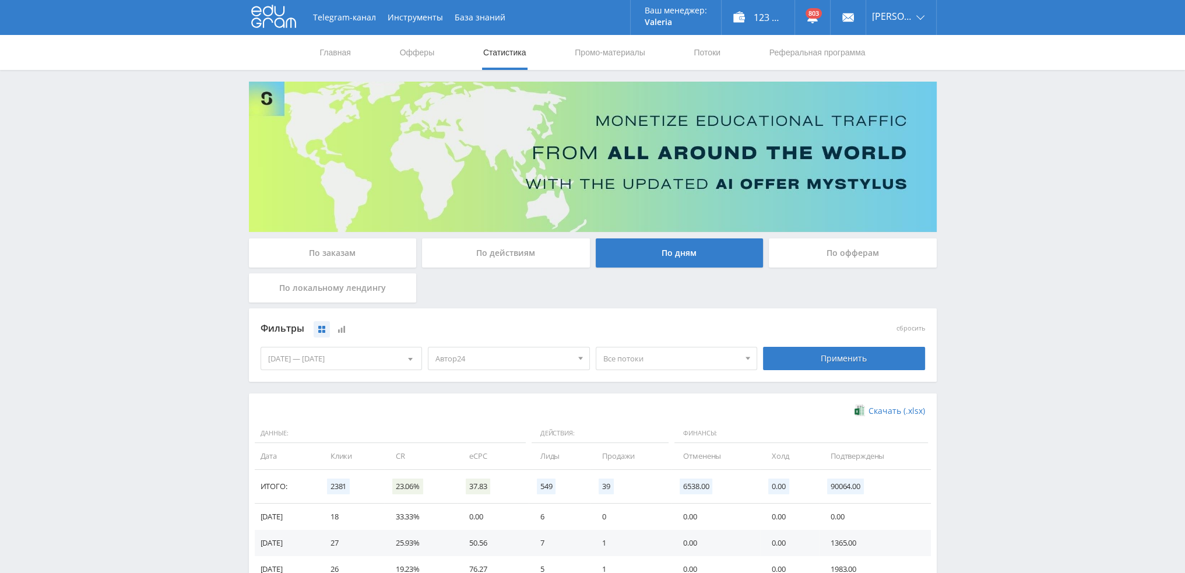
click at [510, 53] on link "Статистика" at bounding box center [504, 52] width 45 height 35
click at [352, 257] on div "По заказам" at bounding box center [333, 252] width 168 height 29
click at [0, 0] on input "По заказам" at bounding box center [0, 0] width 0 height 0
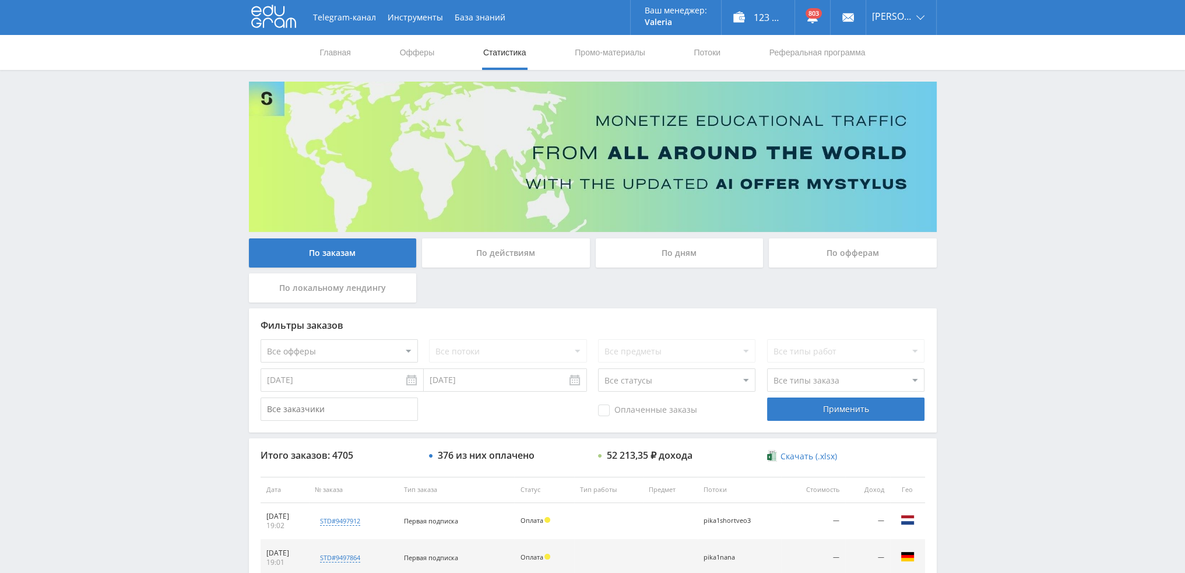
click at [674, 259] on div "По дням" at bounding box center [680, 252] width 168 height 29
click at [0, 0] on input "По дням" at bounding box center [0, 0] width 0 height 0
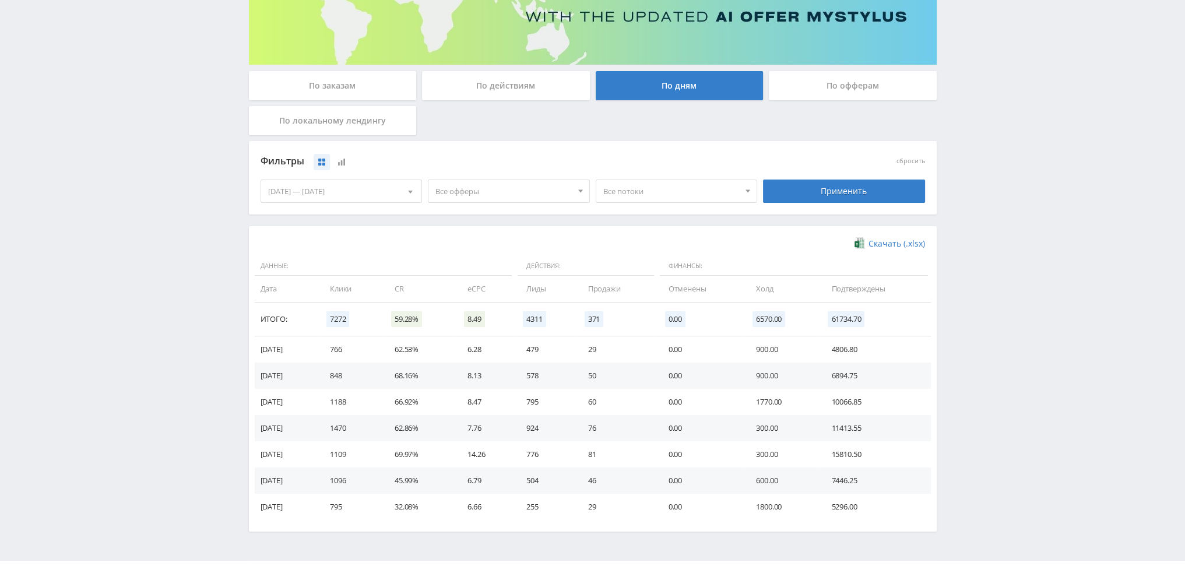
scroll to position [189, 0]
